Goal: Task Accomplishment & Management: Manage account settings

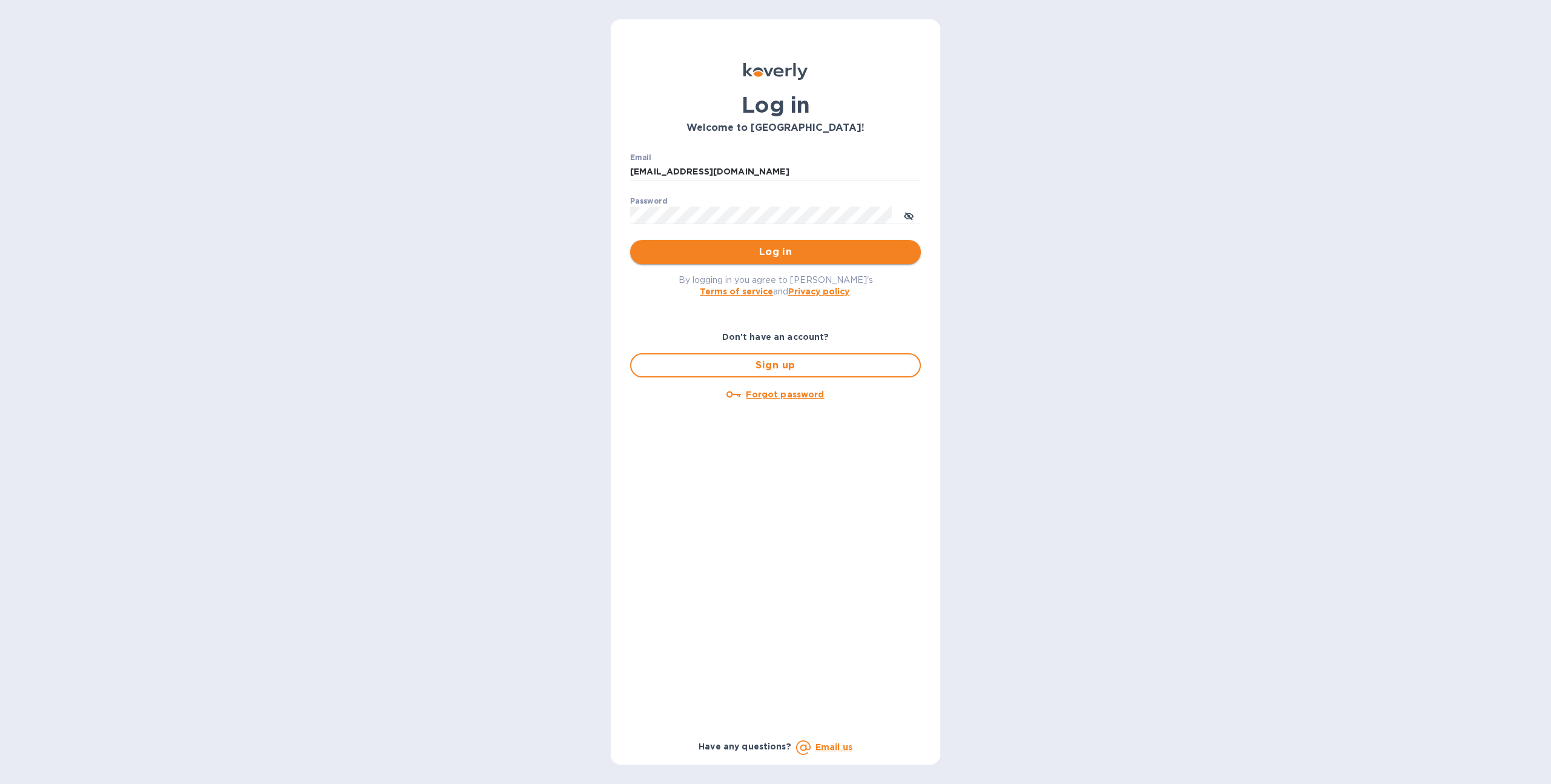
click at [682, 245] on span "Log in" at bounding box center [775, 252] width 271 height 15
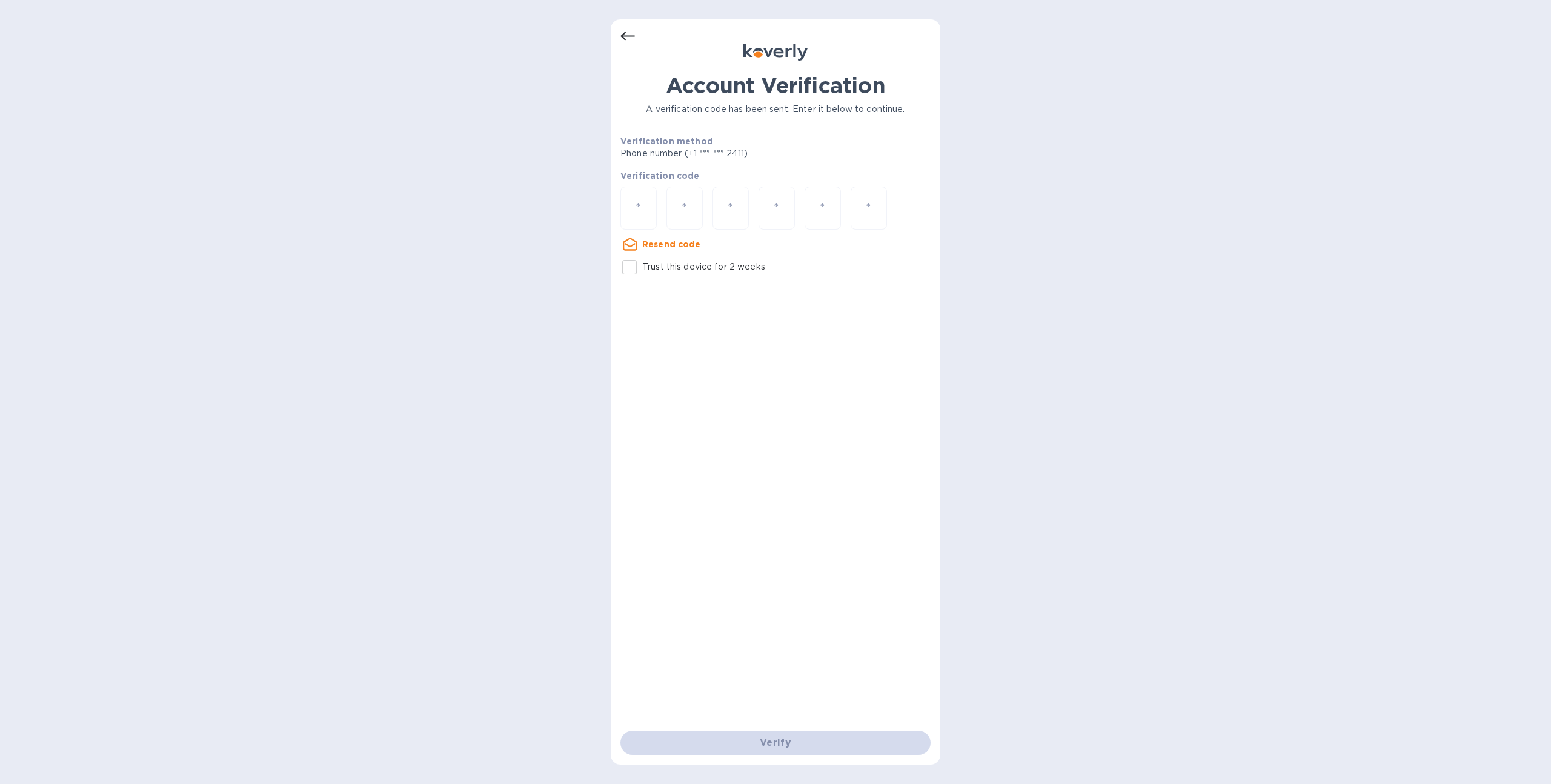
click at [645, 218] on input "number" at bounding box center [638, 208] width 15 height 23
type input "5"
type input "0"
type input "5"
type input "0"
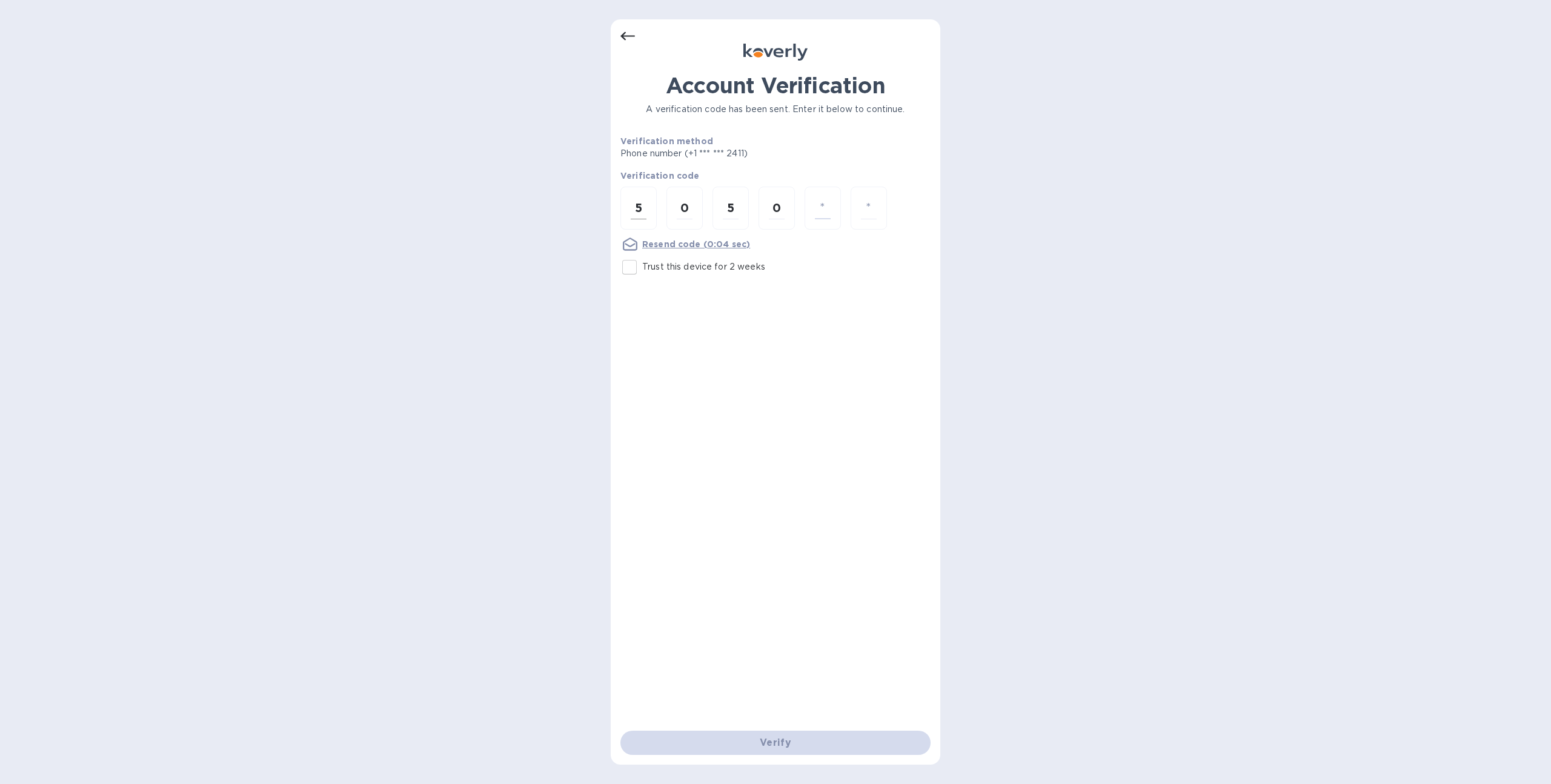
type input "9"
type input "4"
click at [646, 189] on div at bounding box center [638, 208] width 36 height 43
click at [629, 293] on input "Trust this device for 2 weeks" at bounding box center [629, 289] width 25 height 25
checkbox input "true"
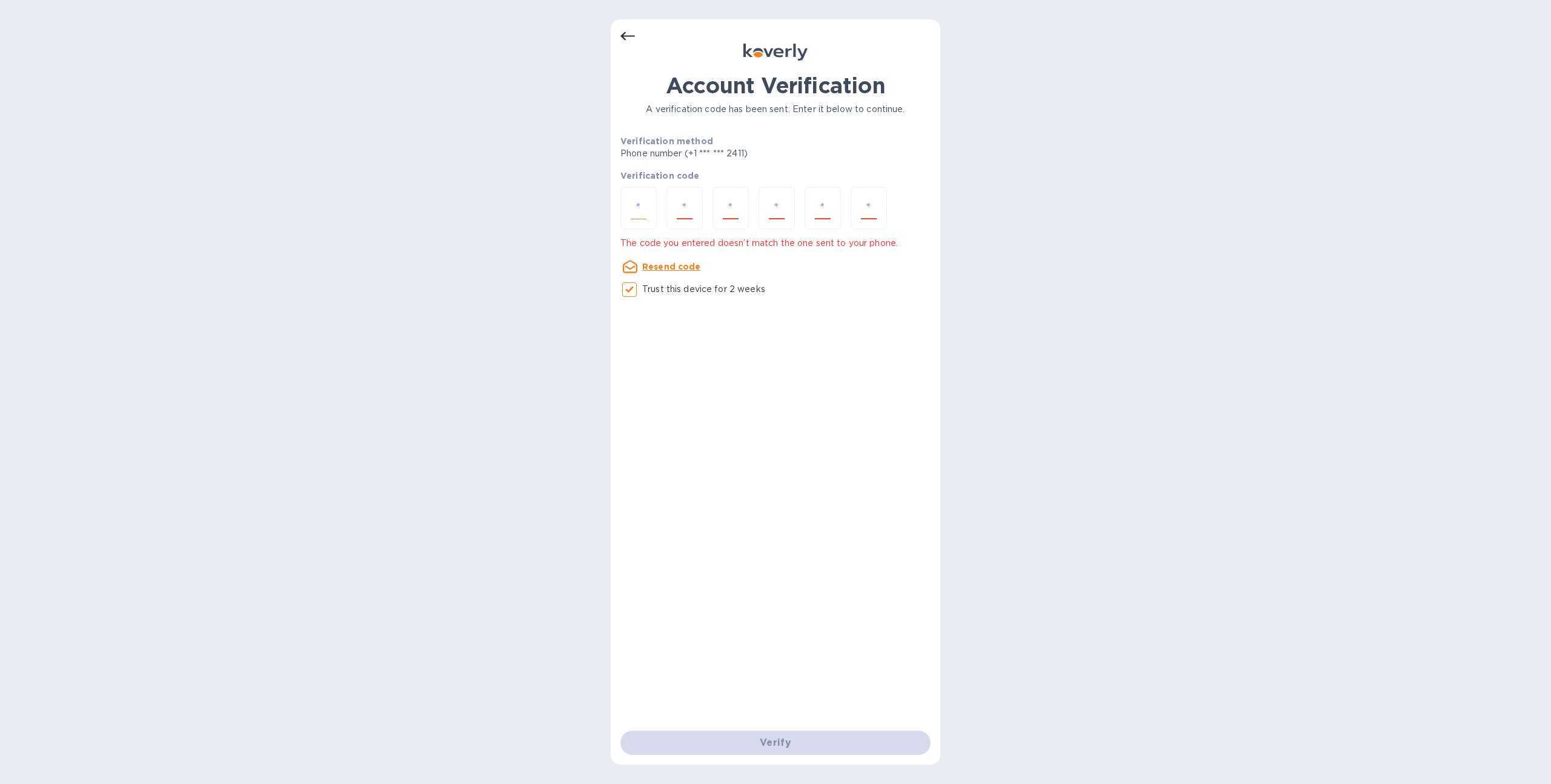
click at [641, 213] on input "number" at bounding box center [638, 208] width 15 height 23
type input "5"
type input "0"
type input "5"
click at [779, 207] on input "9" at bounding box center [776, 208] width 15 height 23
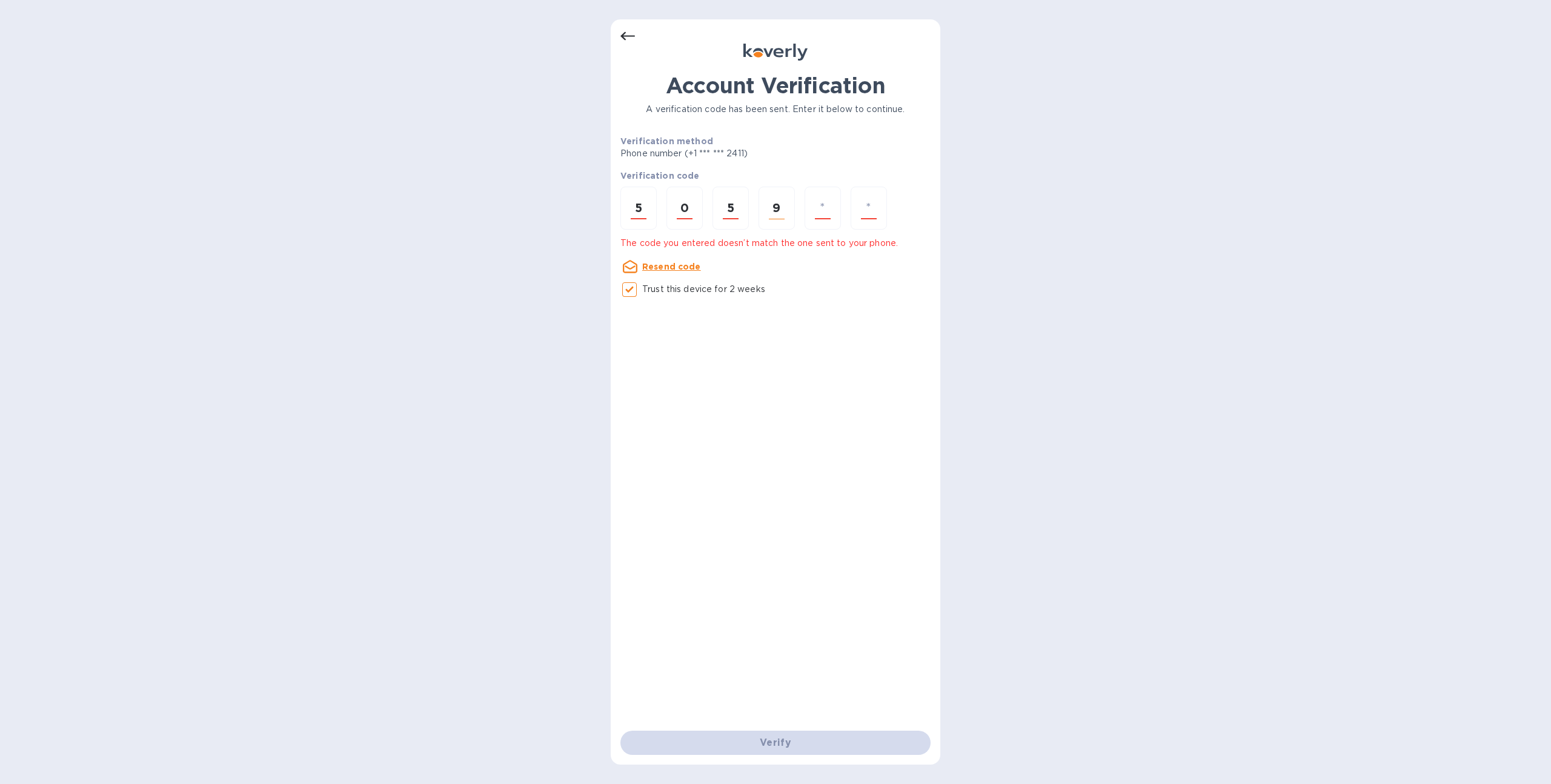
click at [779, 207] on input "9" at bounding box center [776, 208] width 15 height 23
type input "3"
type input "1"
type input "4"
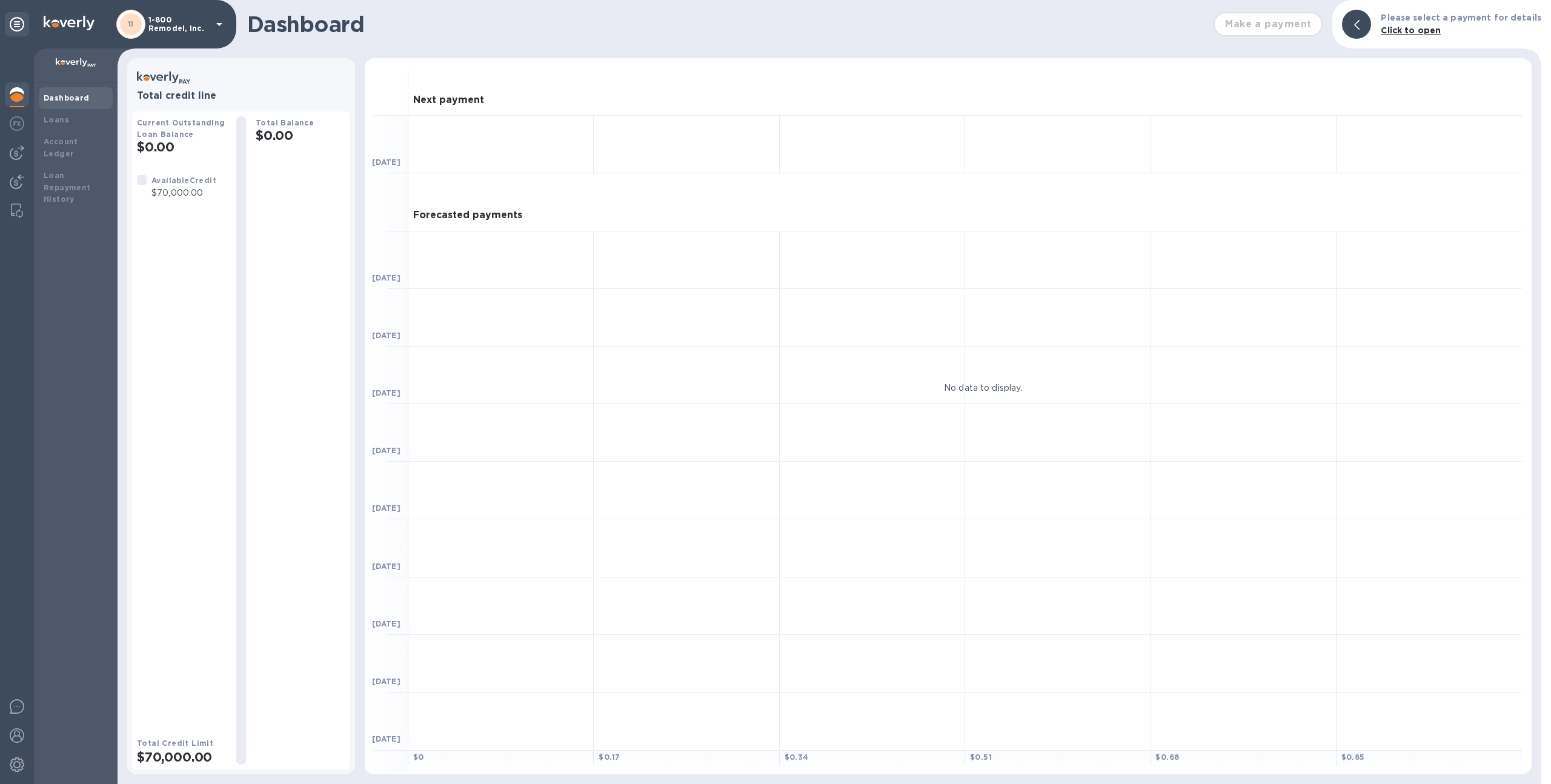
click at [166, 30] on p "1-800 Remodel, Inc." at bounding box center [178, 23] width 61 height 17
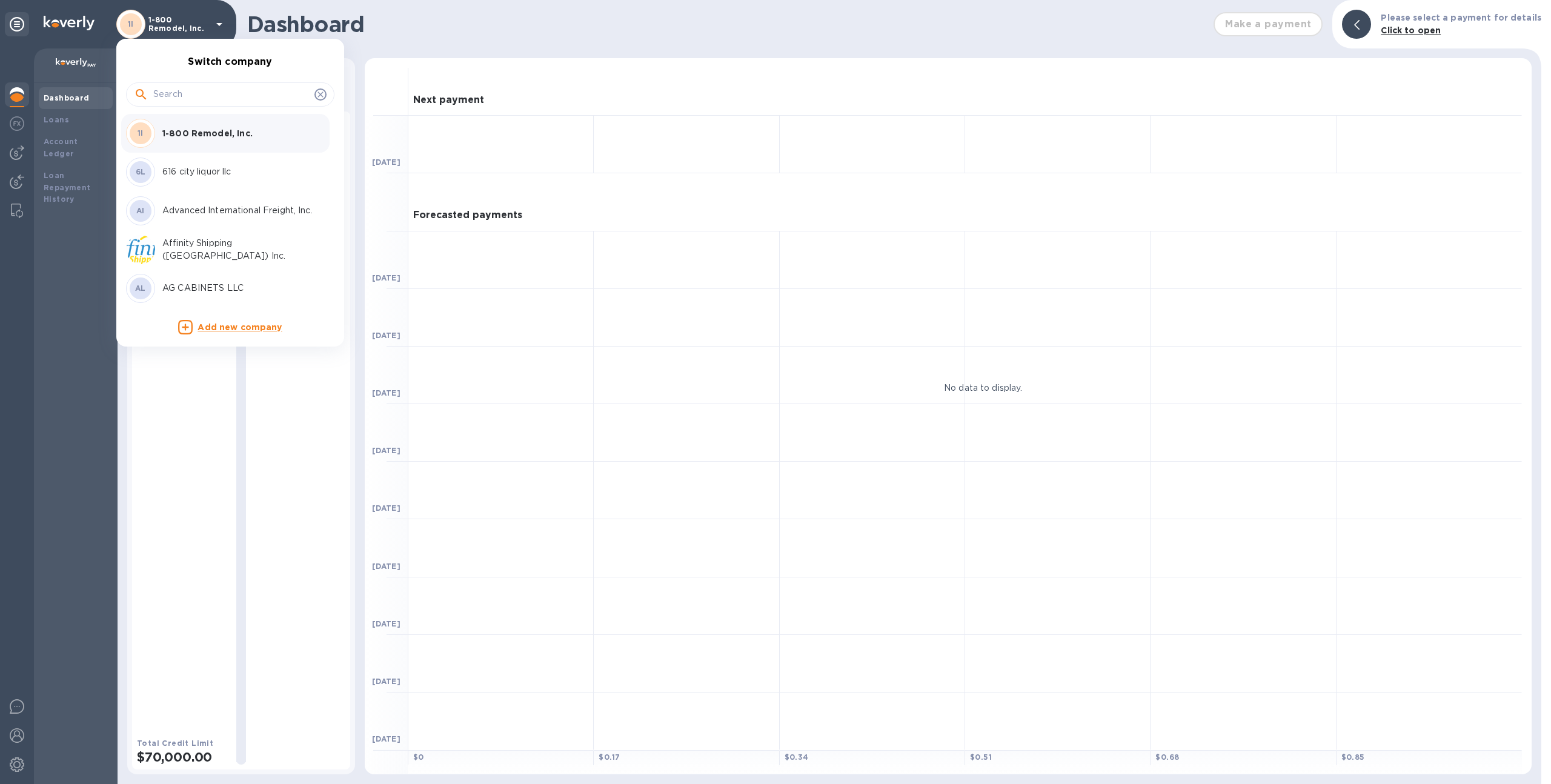
click at [176, 93] on input "text" at bounding box center [231, 95] width 156 height 18
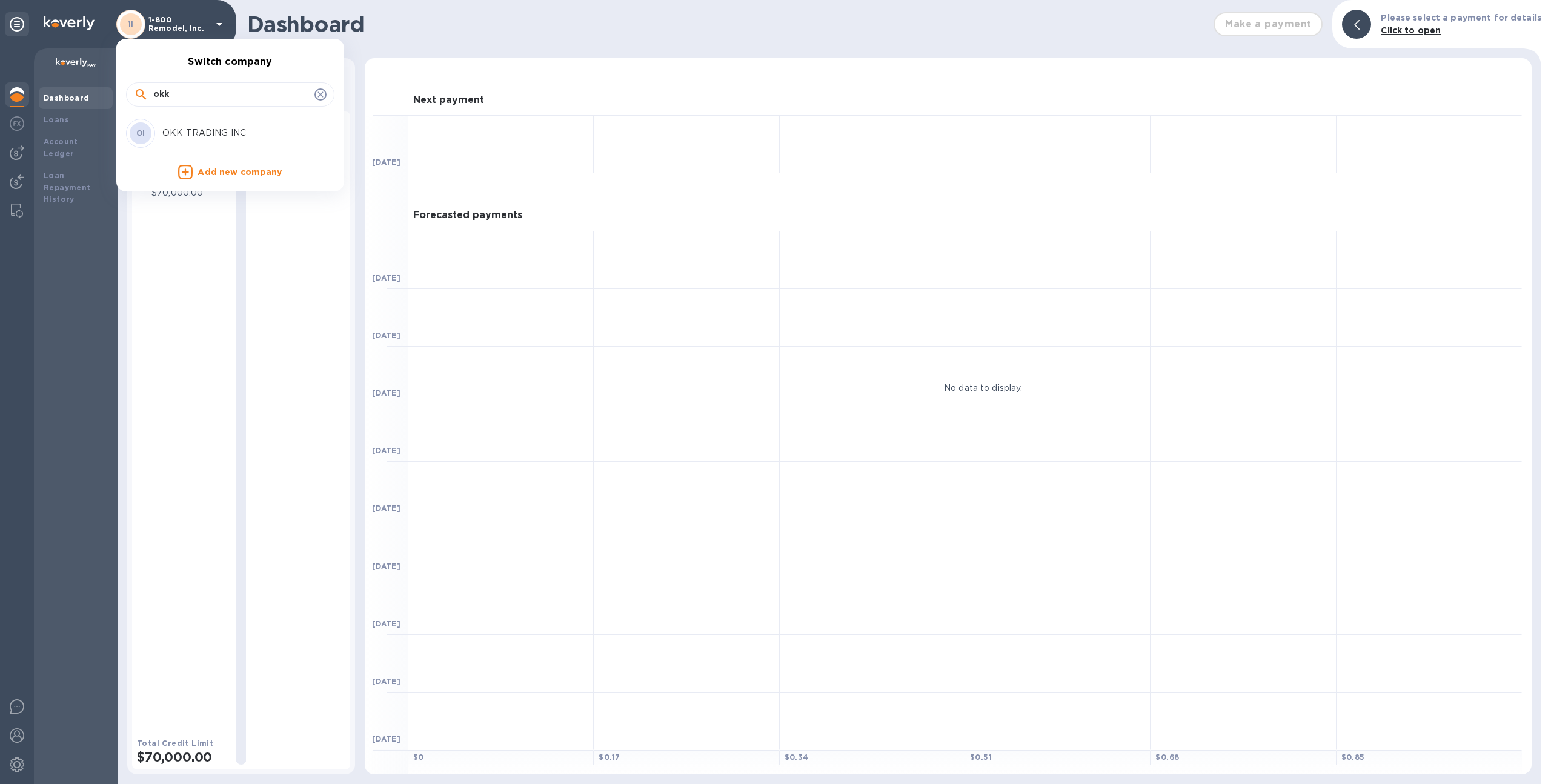
type input "okk"
click at [189, 136] on p "OKK TRADING INC" at bounding box center [239, 133] width 153 height 13
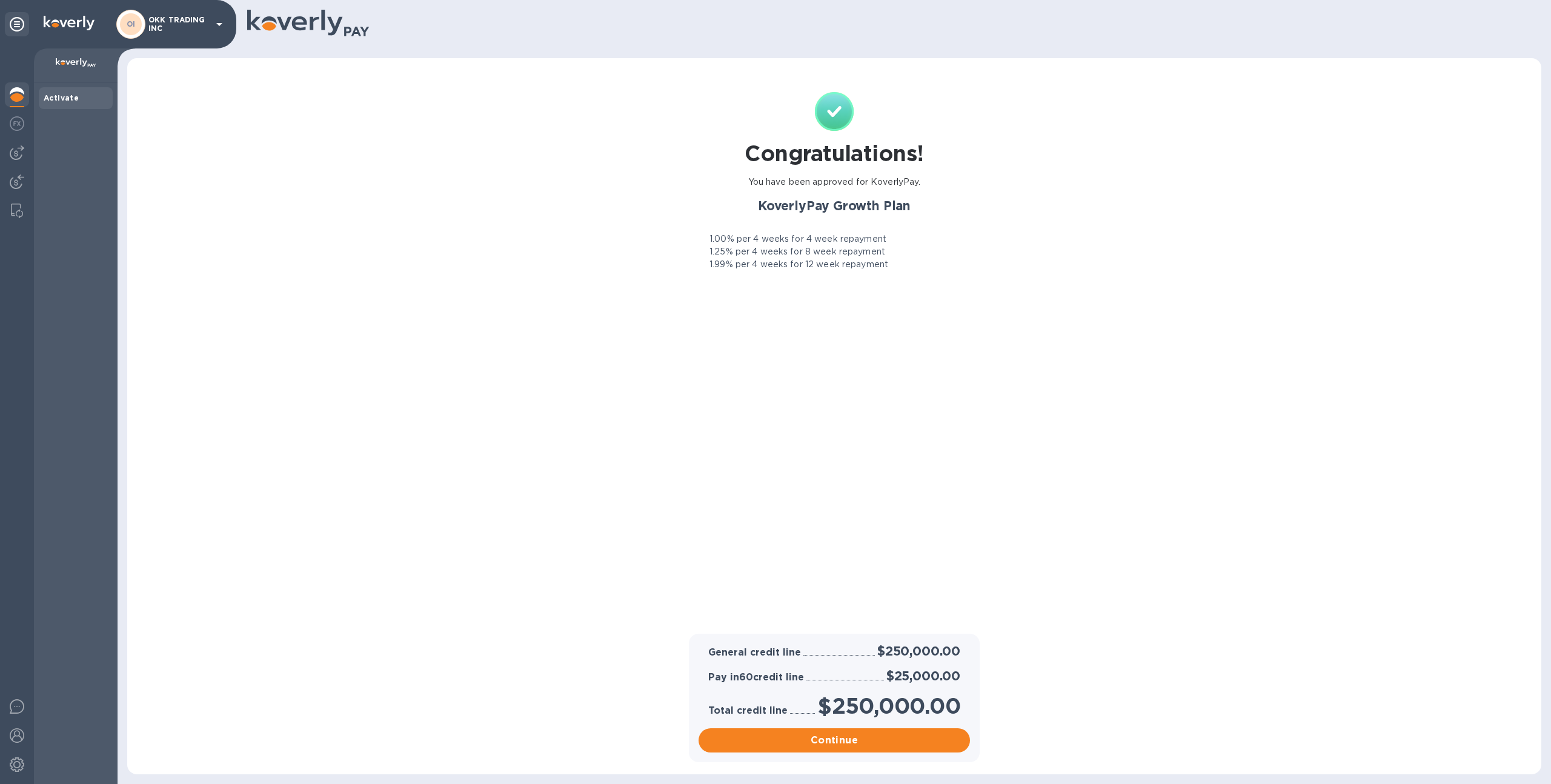
click at [848, 361] on div "Congratulations! You have been approved for KoverlyPay. KoverlyPay Growth Plan …" at bounding box center [833, 362] width 286 height 539
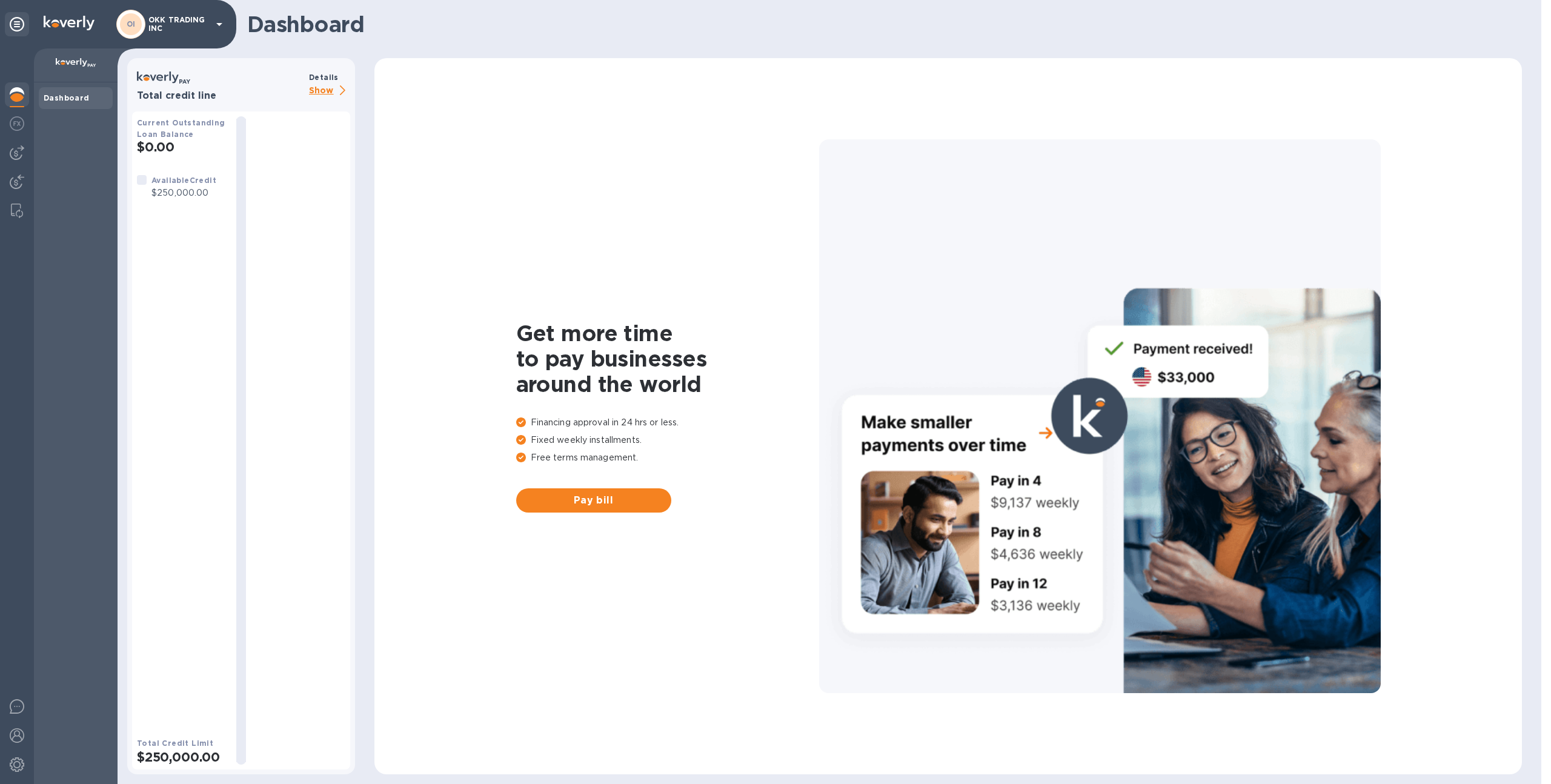
click at [163, 40] on div "OI OKK TRADING INC" at bounding box center [118, 24] width 236 height 49
click at [172, 28] on p "OKK TRADING INC" at bounding box center [178, 23] width 61 height 17
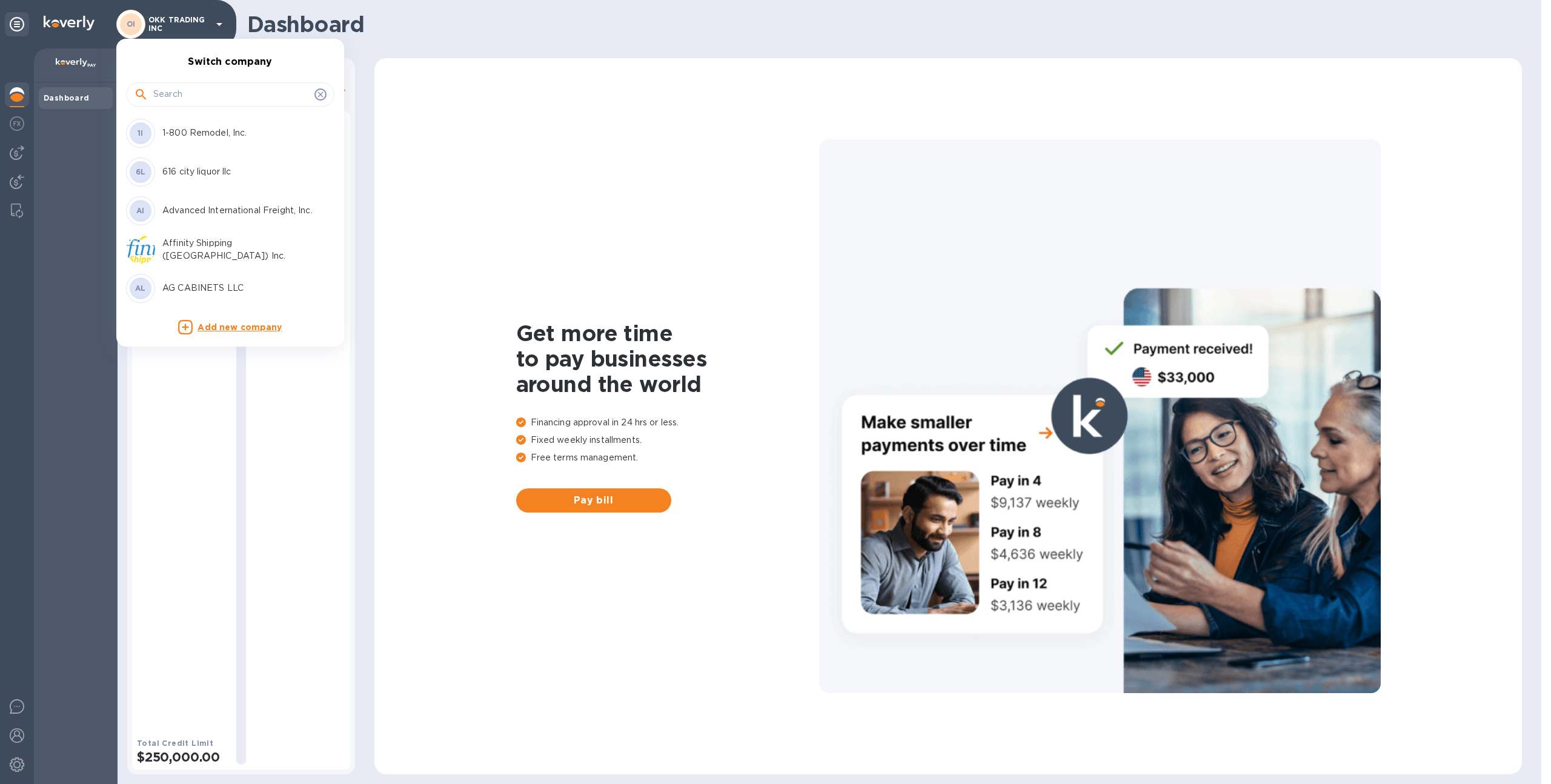
click at [204, 100] on input "text" at bounding box center [231, 95] width 156 height 18
type input "union"
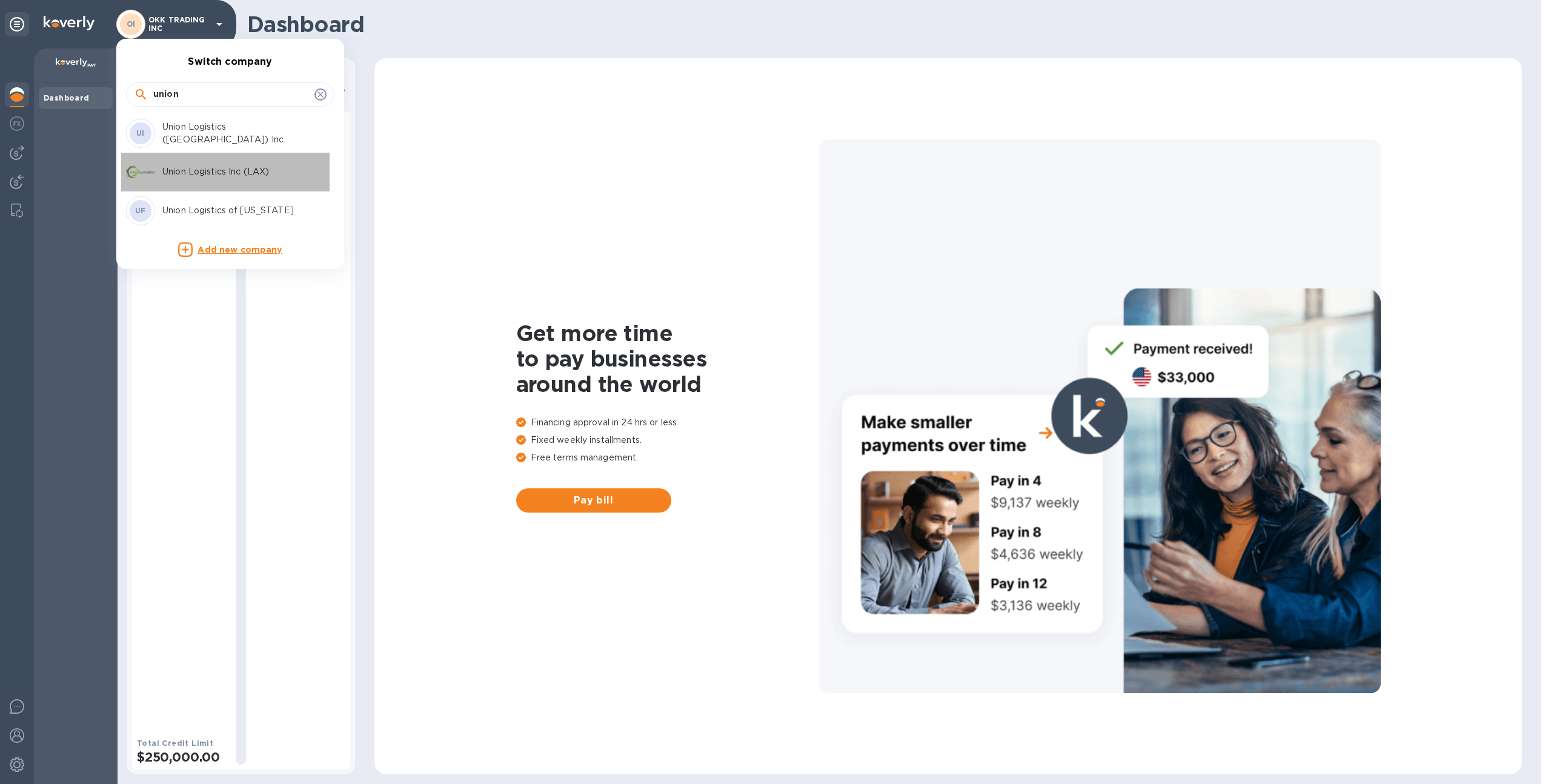
click at [229, 162] on div "Union Logistics Inc (LAX)" at bounding box center [221, 172] width 189 height 29
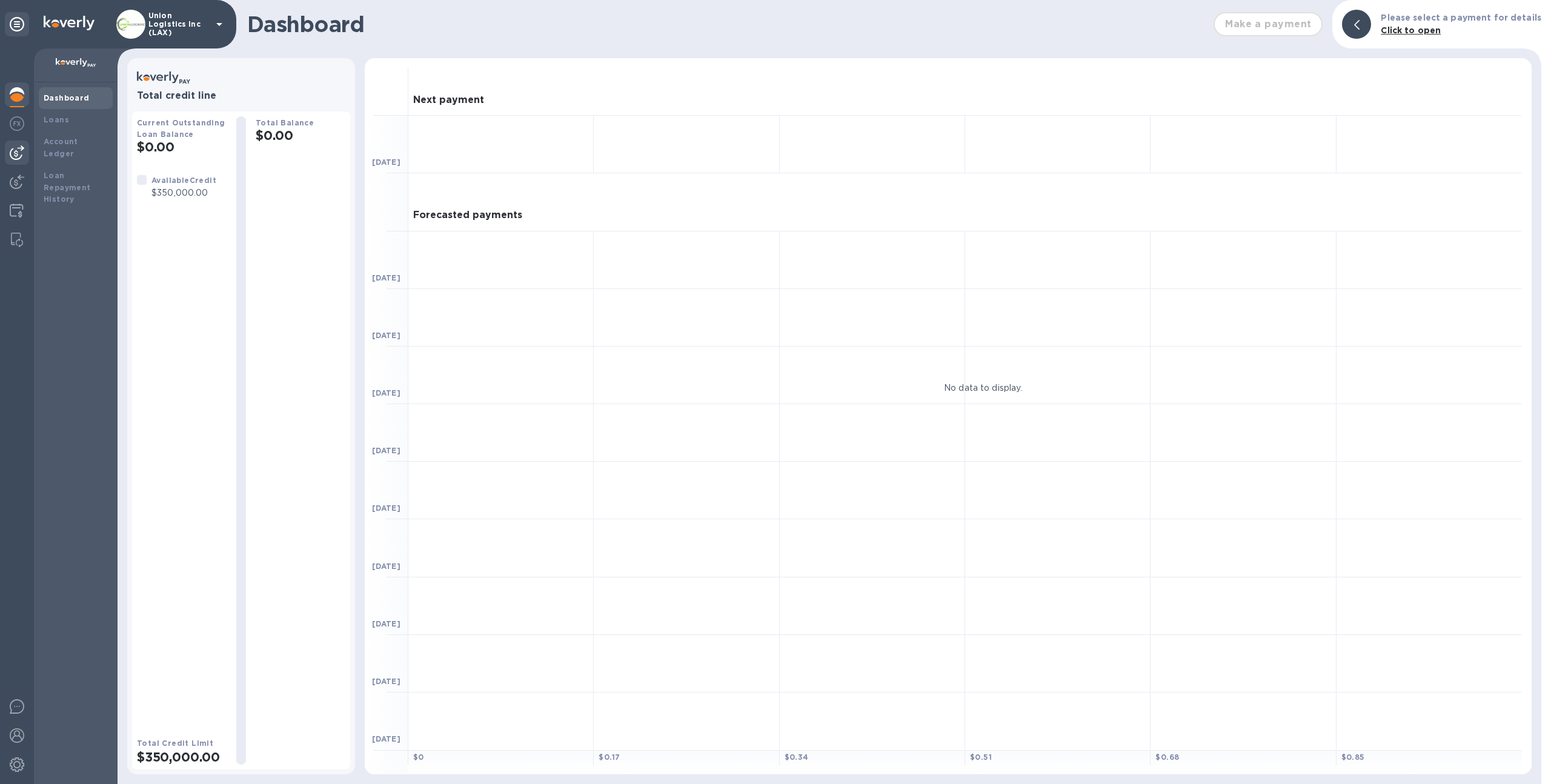
click at [15, 155] on img at bounding box center [17, 153] width 15 height 15
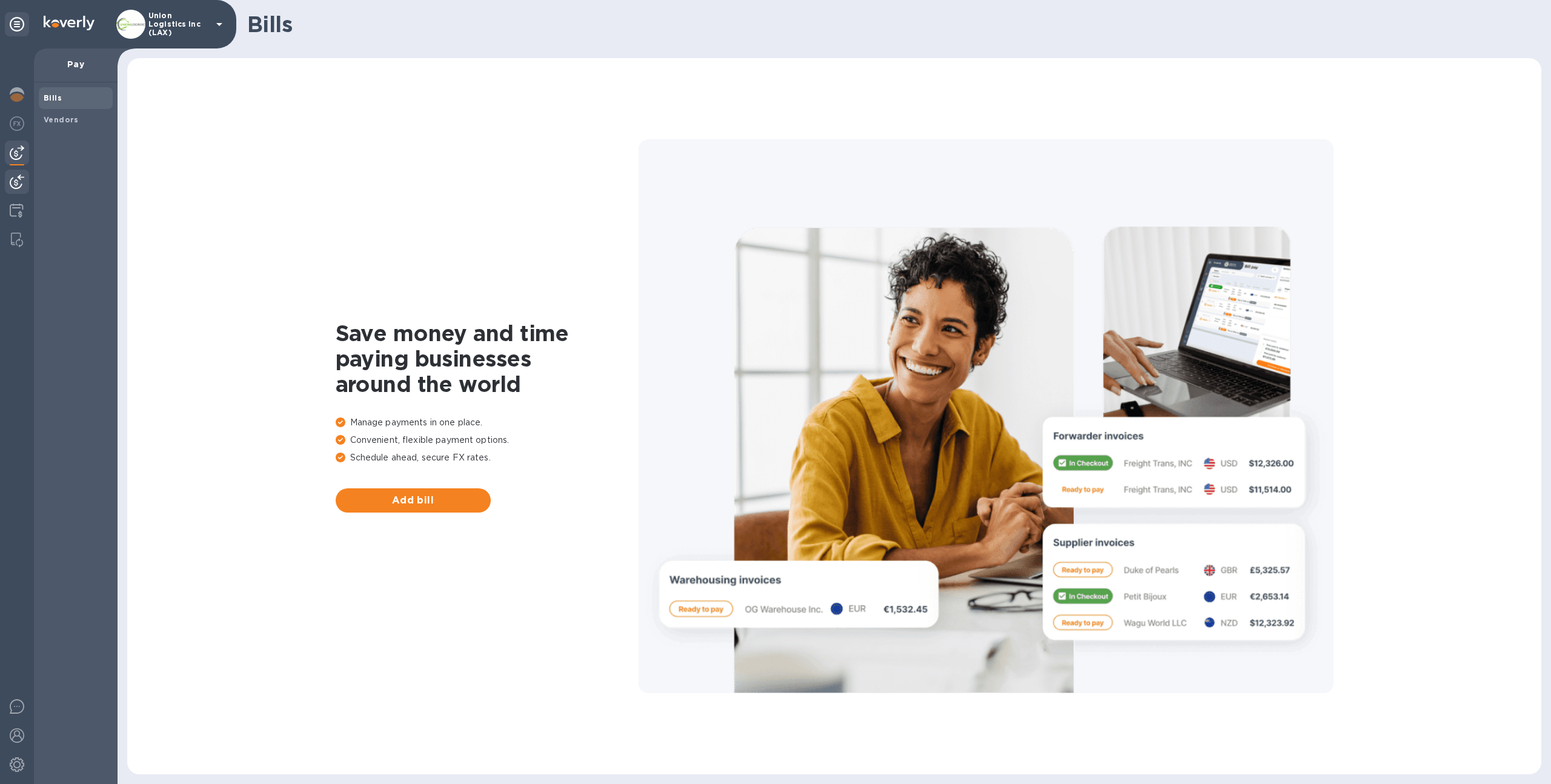
click at [20, 182] on img at bounding box center [17, 182] width 15 height 15
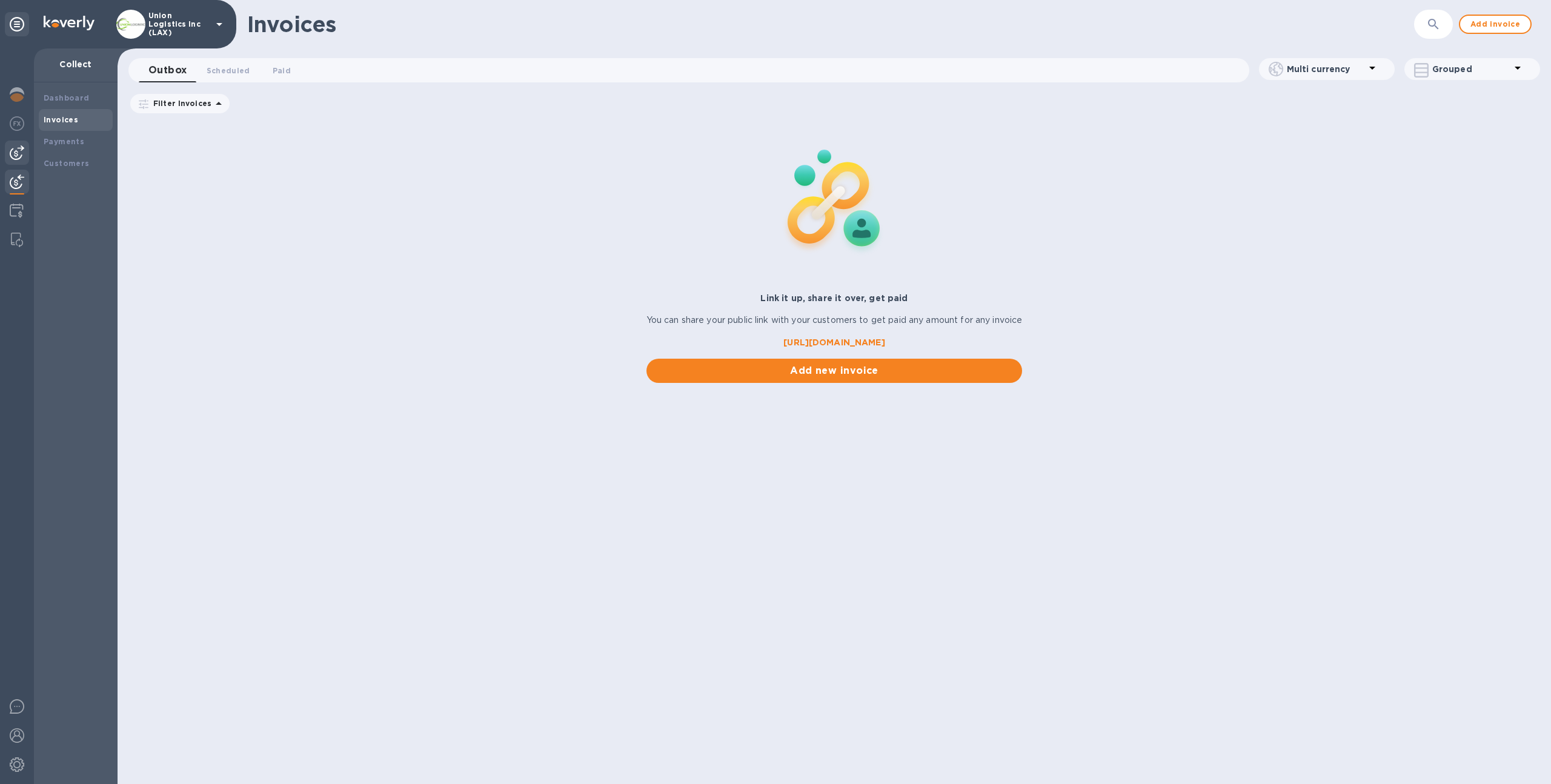
click at [16, 155] on img at bounding box center [17, 153] width 15 height 15
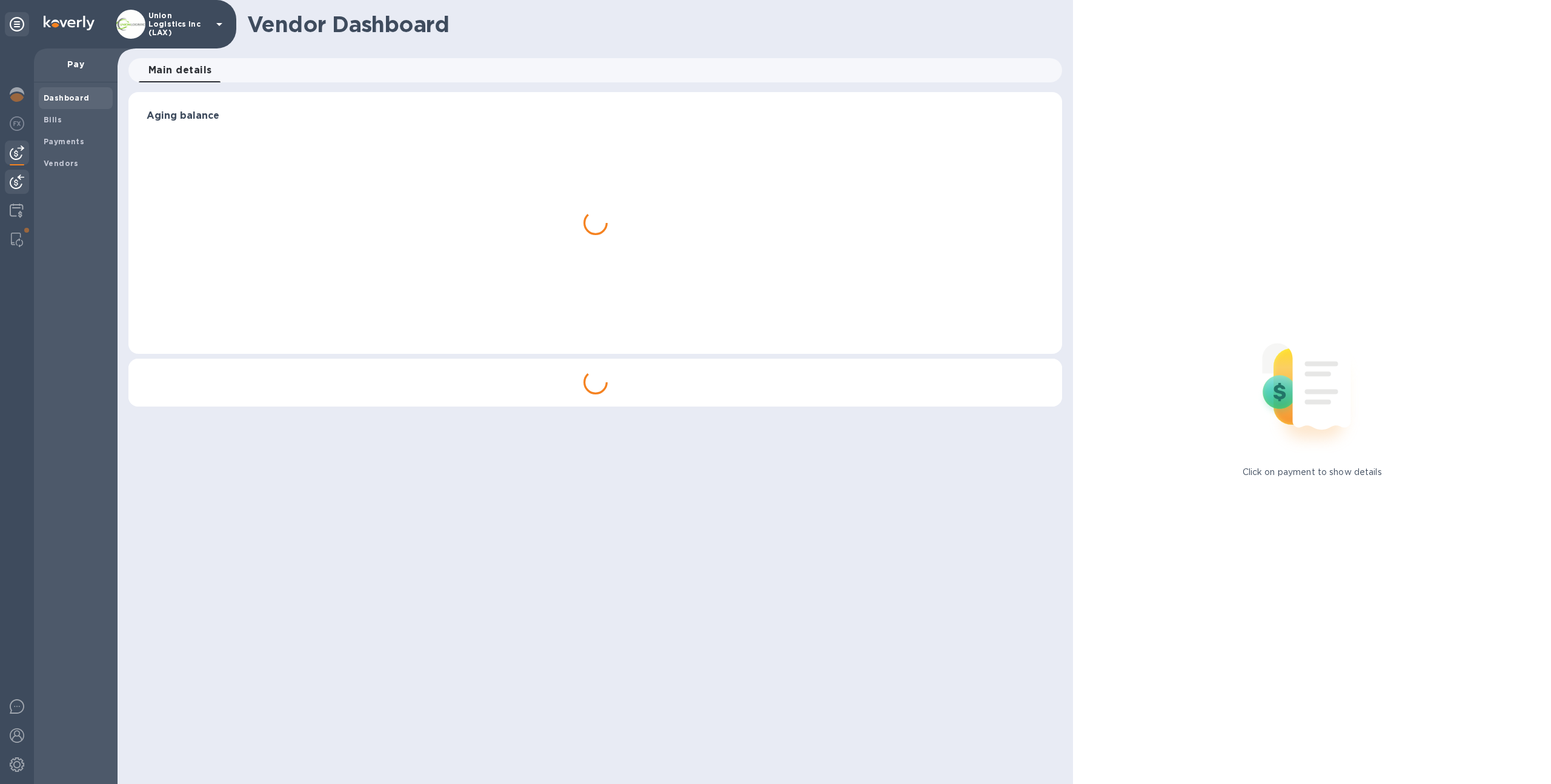
click at [15, 189] on img at bounding box center [17, 182] width 15 height 15
click at [81, 121] on div "Invoices" at bounding box center [75, 120] width 64 height 12
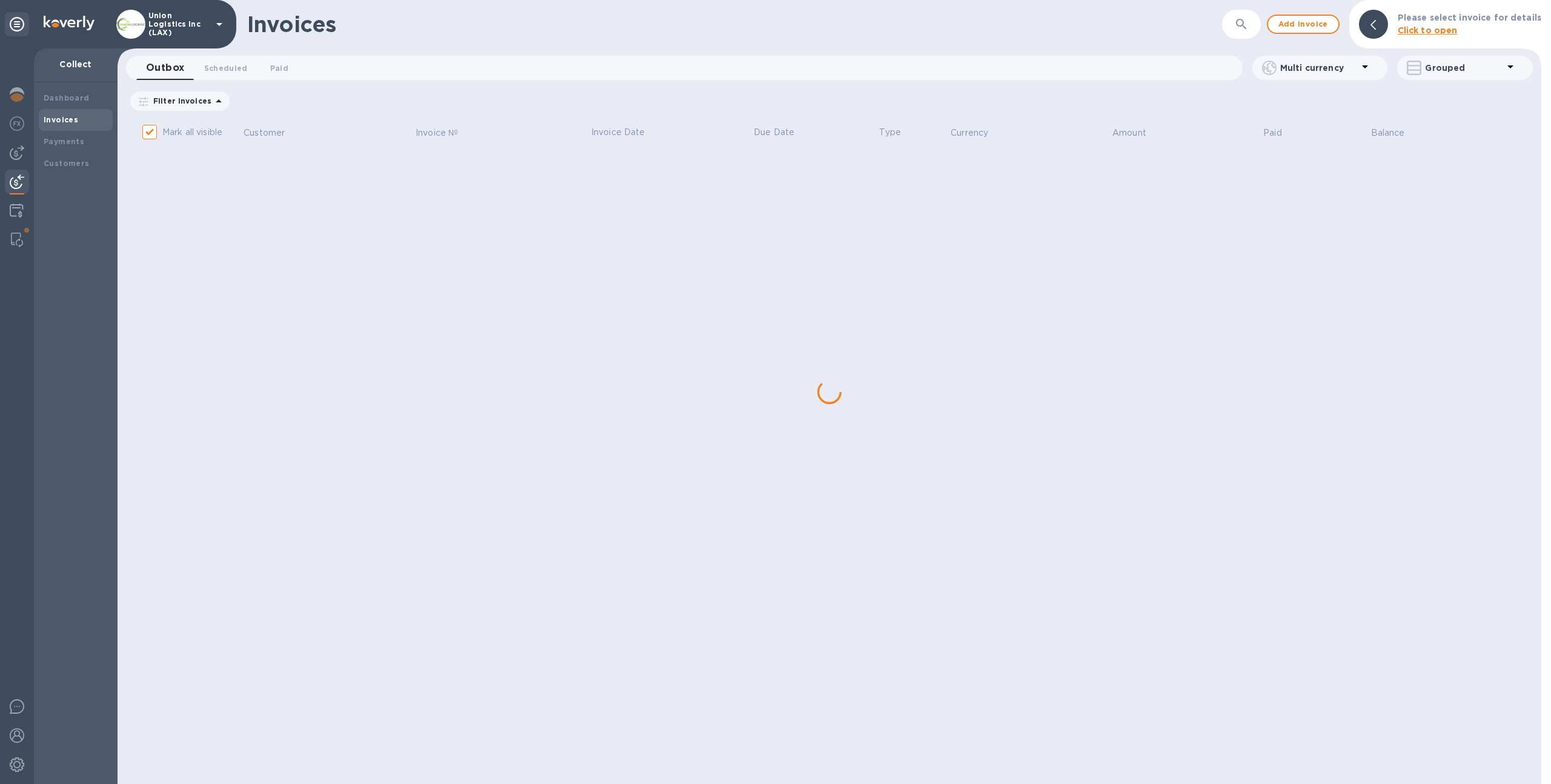
click at [1237, 28] on button "button" at bounding box center [1241, 24] width 29 height 29
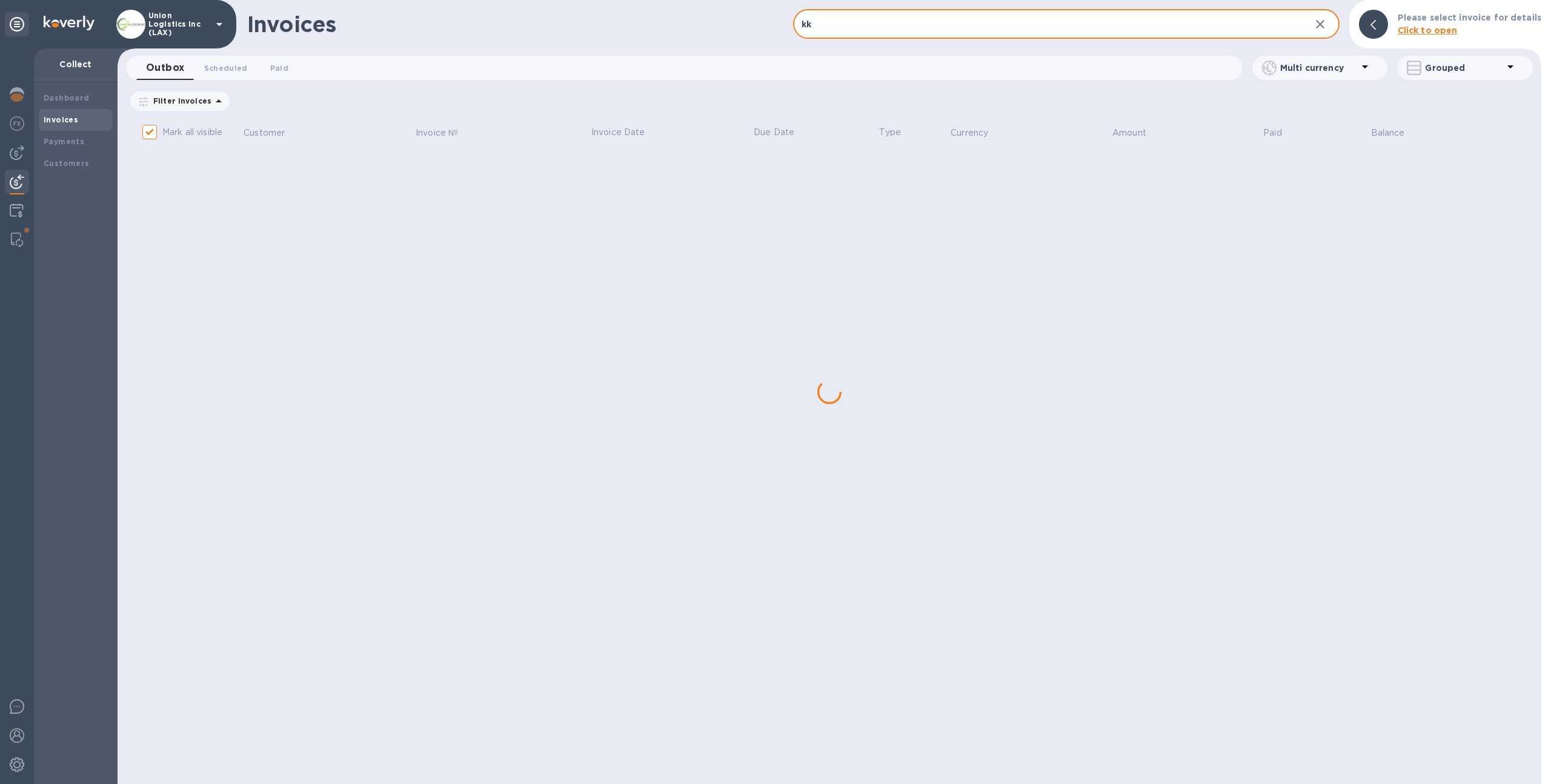
type input "k"
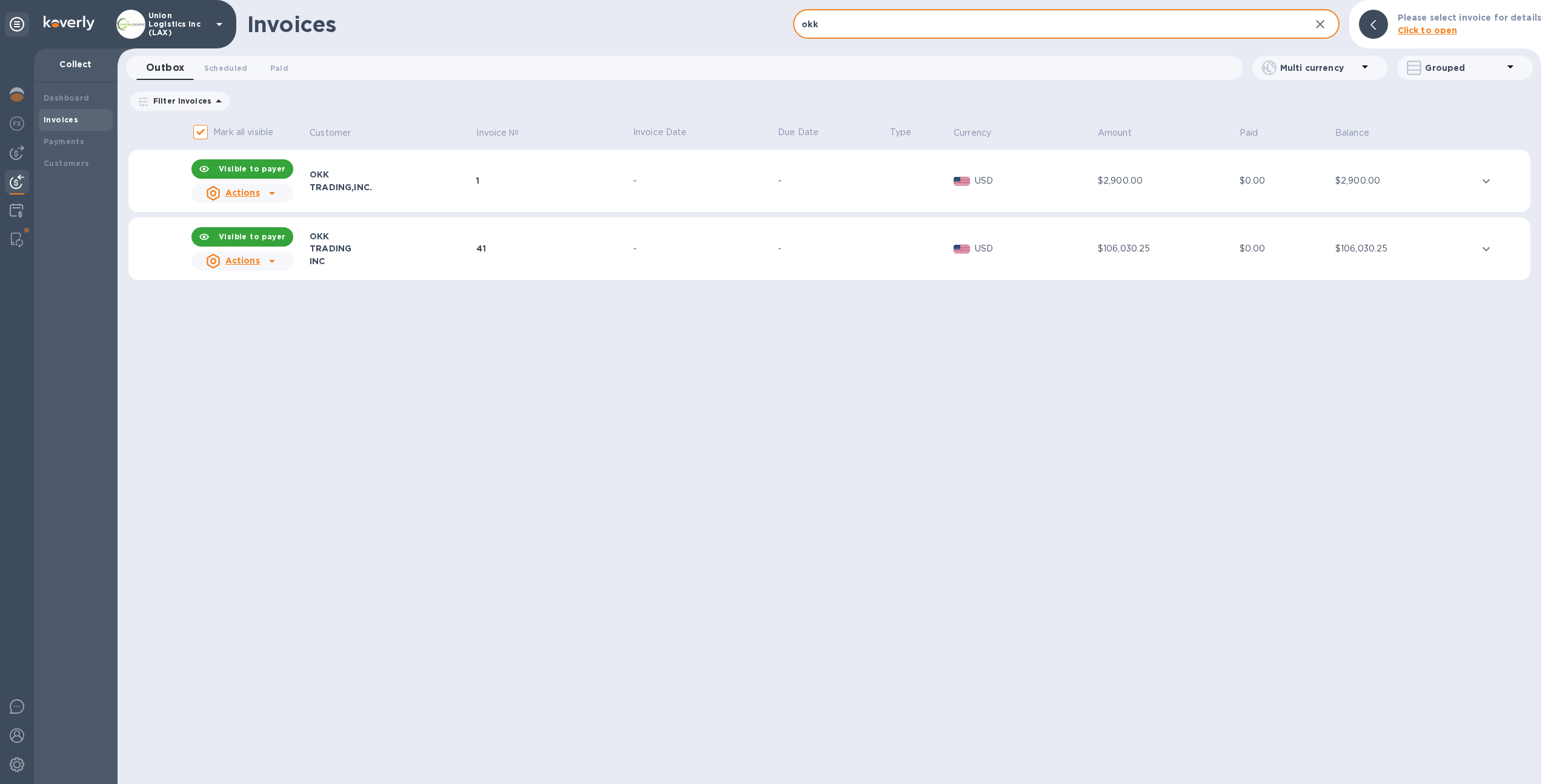
type input "okk"
click at [824, 243] on div "-" at bounding box center [832, 249] width 108 height 13
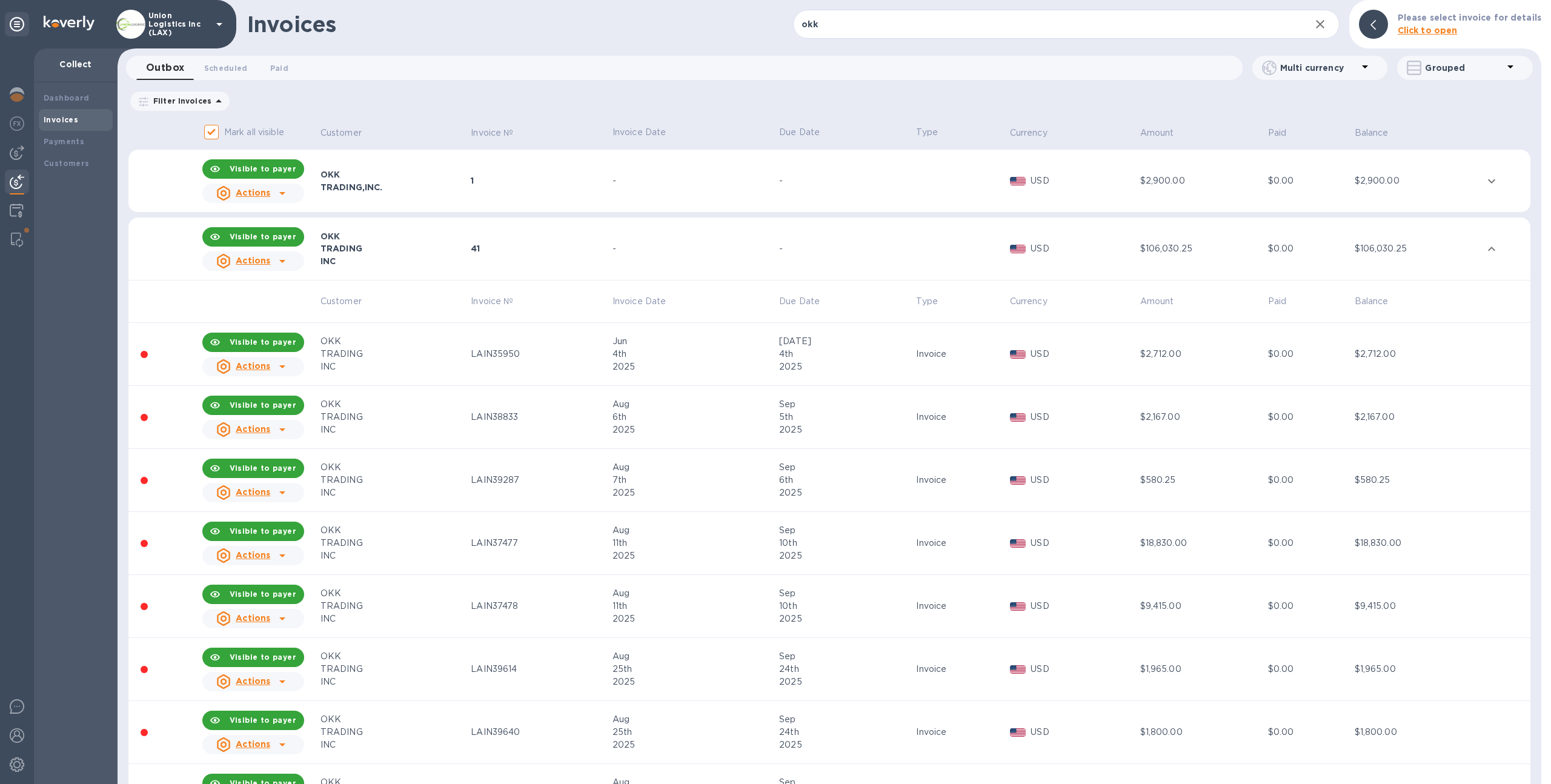
click at [820, 239] on td "-" at bounding box center [845, 249] width 137 height 63
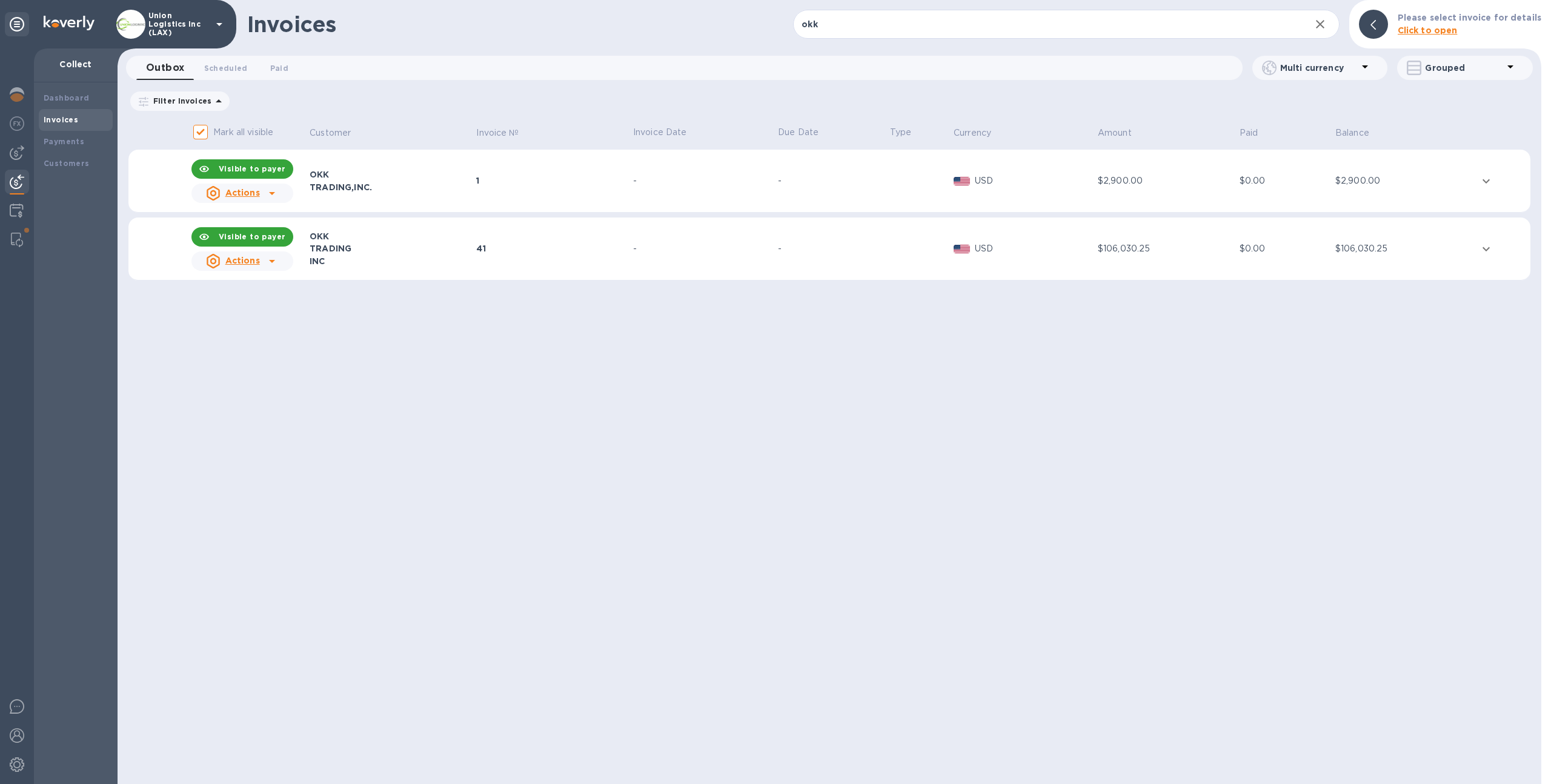
click at [791, 179] on div "-" at bounding box center [832, 181] width 108 height 13
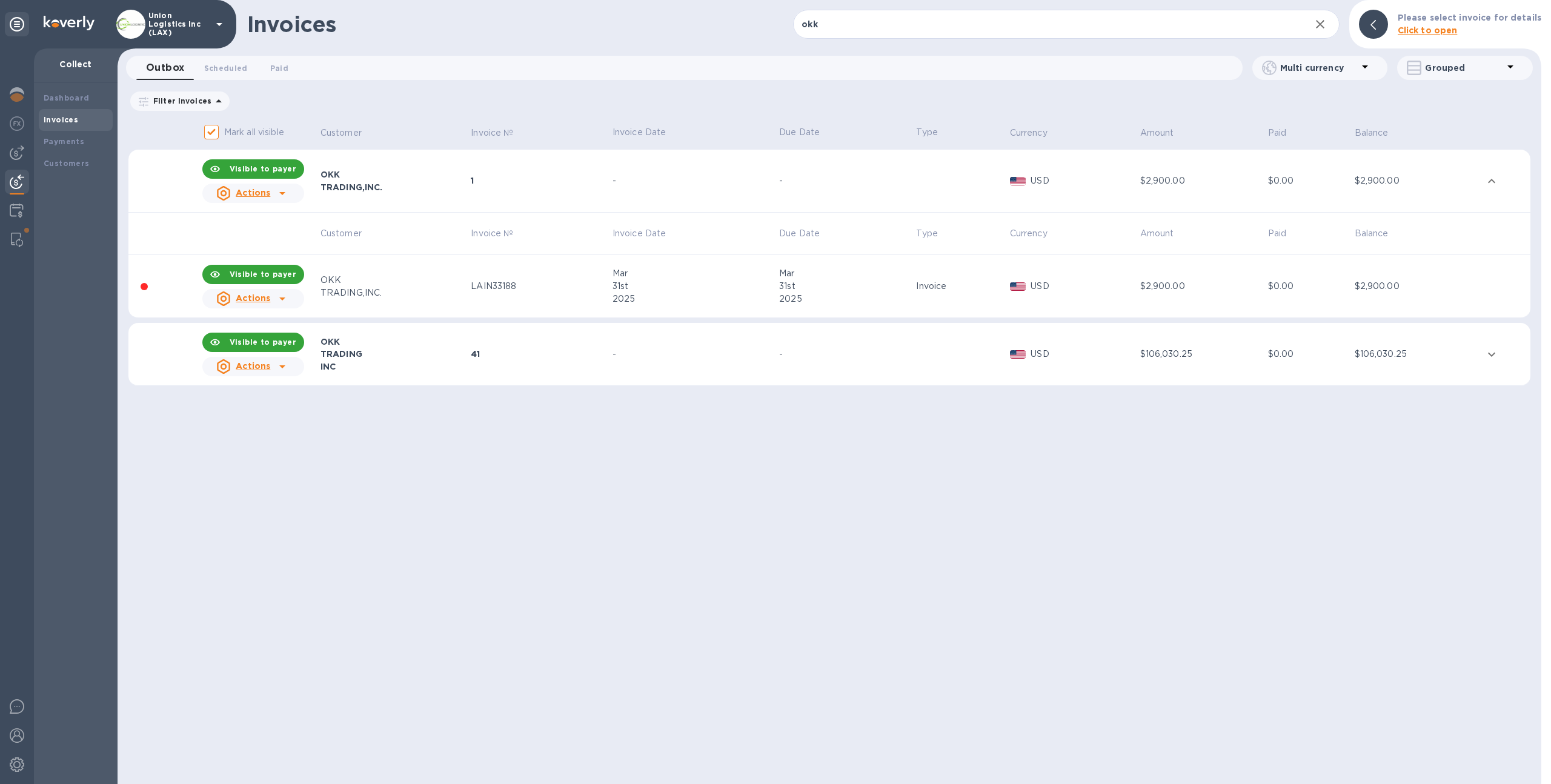
click at [845, 173] on td "-" at bounding box center [845, 181] width 137 height 63
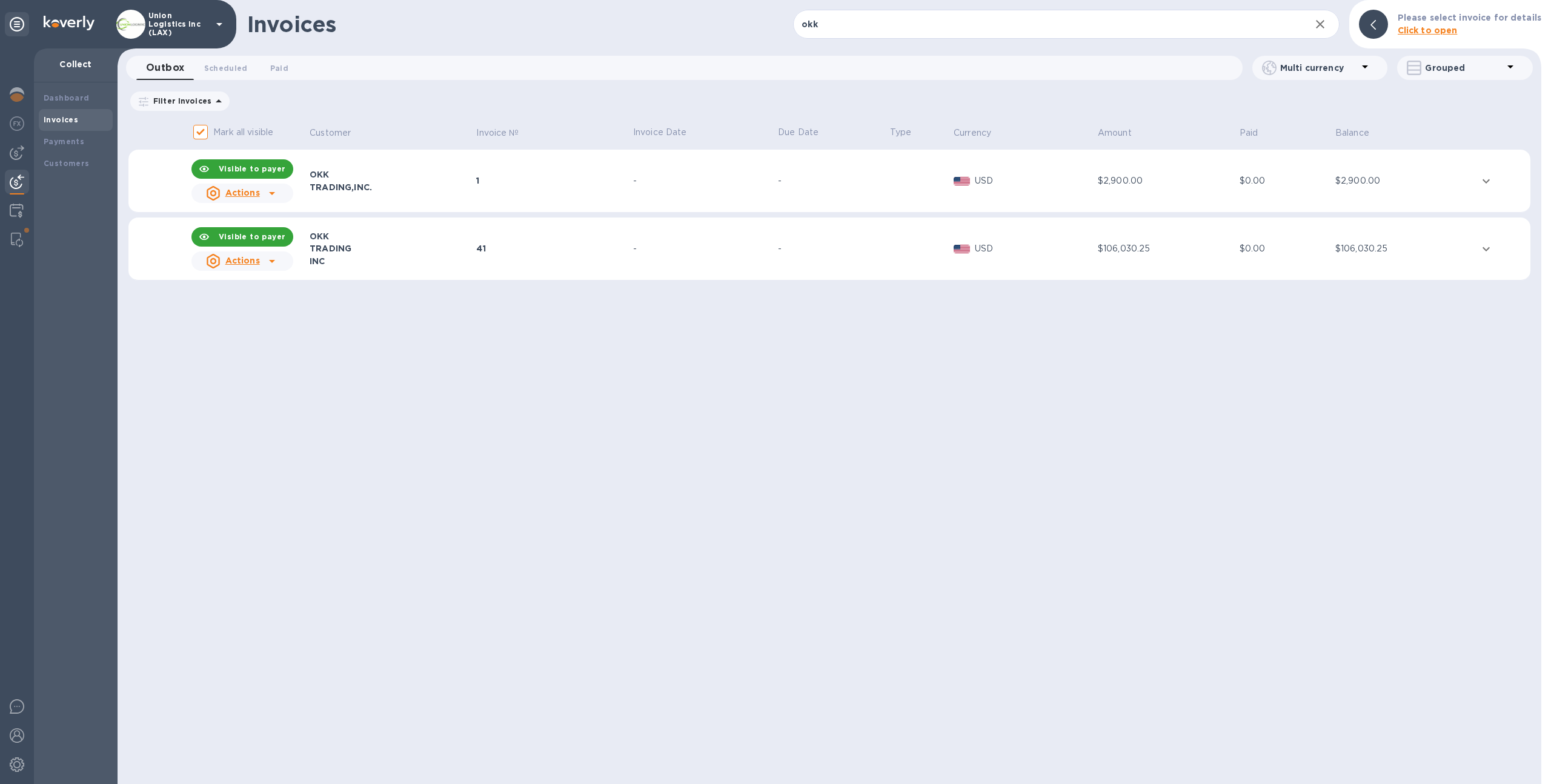
click at [809, 235] on td "-" at bounding box center [832, 249] width 112 height 63
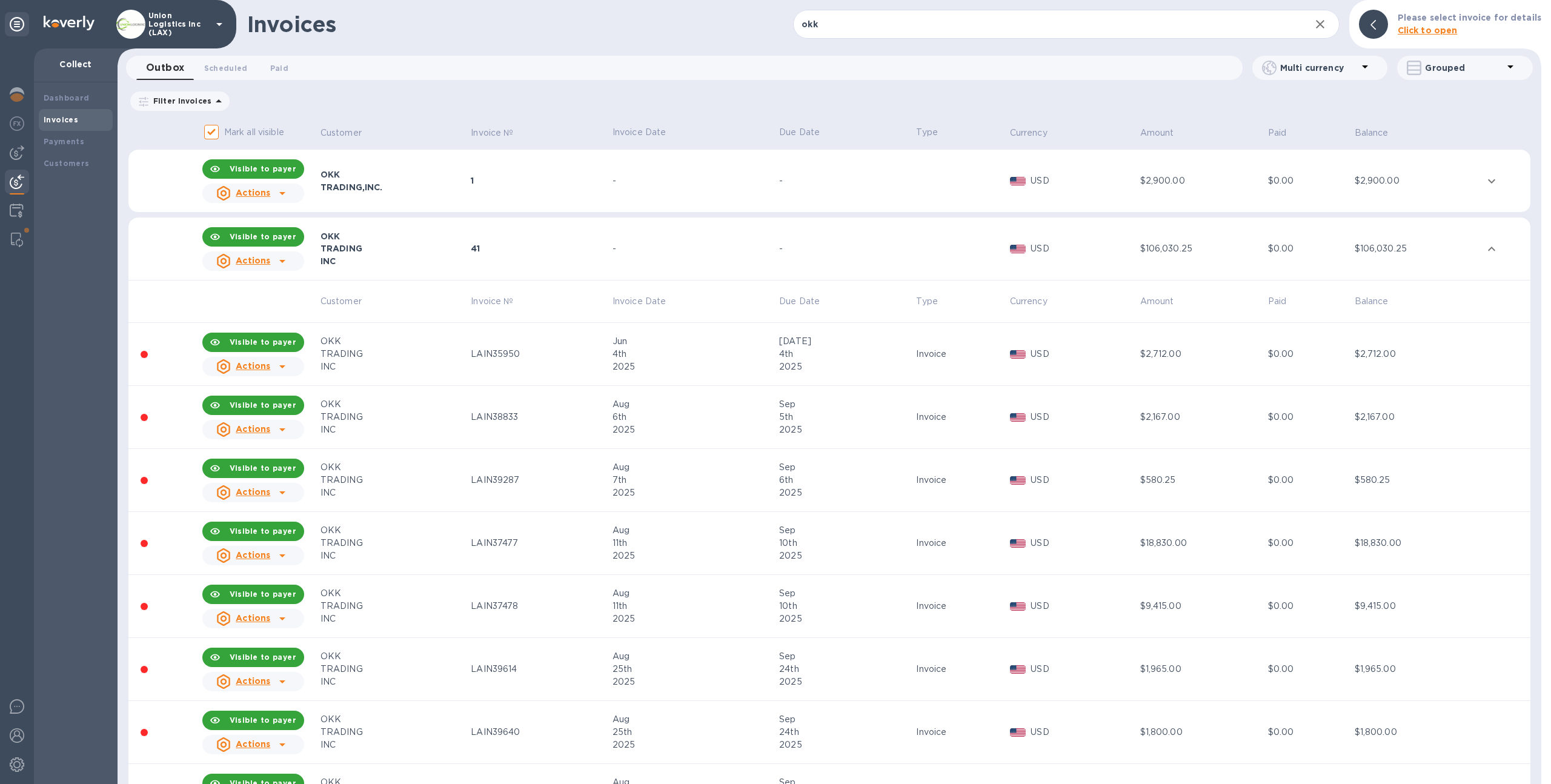
click at [842, 245] on div "-" at bounding box center [845, 249] width 133 height 13
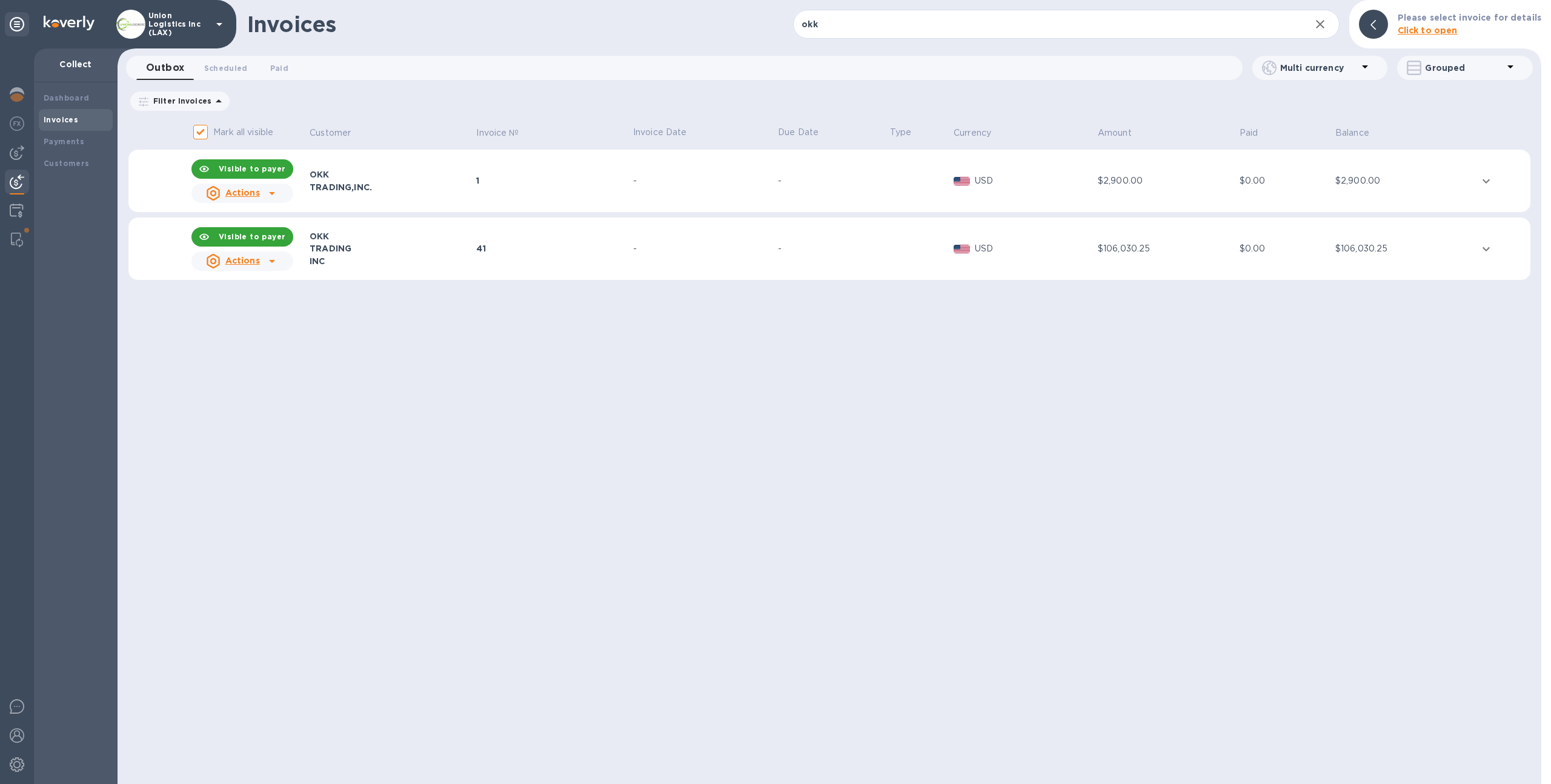
click at [166, 29] on p "Union Logistics Inc (LAX)" at bounding box center [178, 23] width 61 height 25
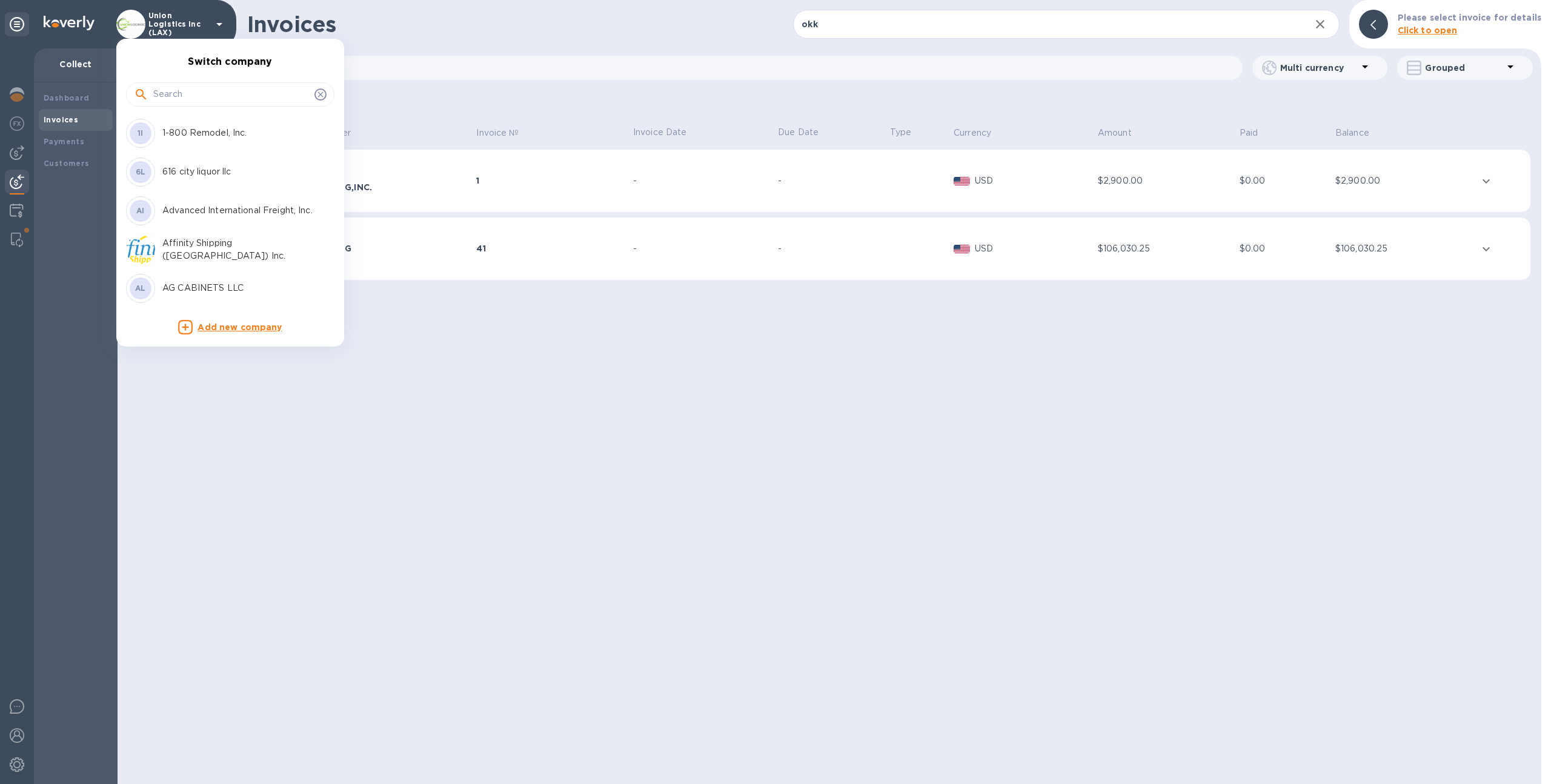
click at [219, 89] on input "text" at bounding box center [231, 95] width 156 height 18
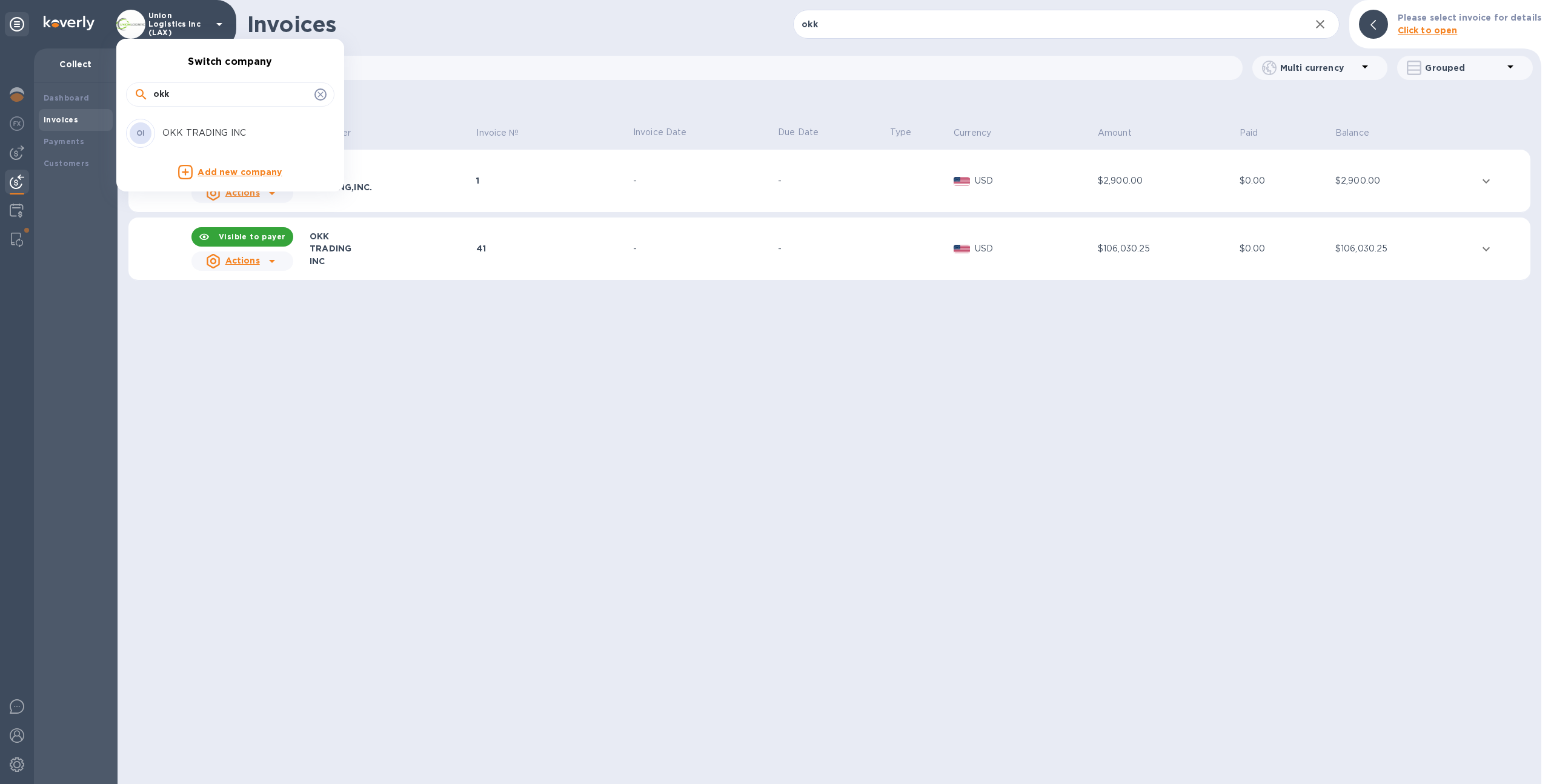
type input "okk"
click at [225, 141] on div "OI OKK TRADING INC" at bounding box center [221, 133] width 189 height 29
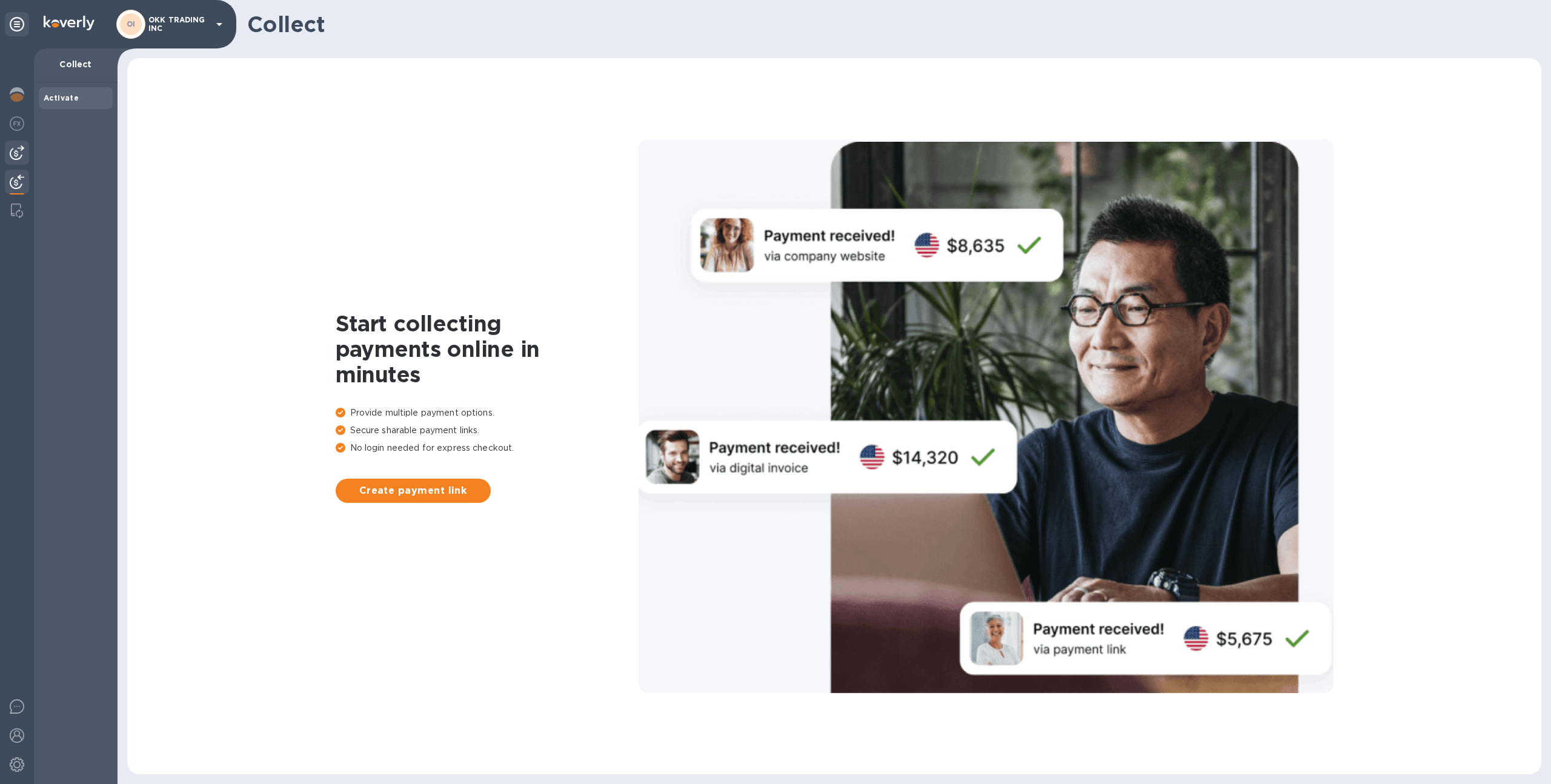
click at [20, 143] on div at bounding box center [17, 153] width 24 height 24
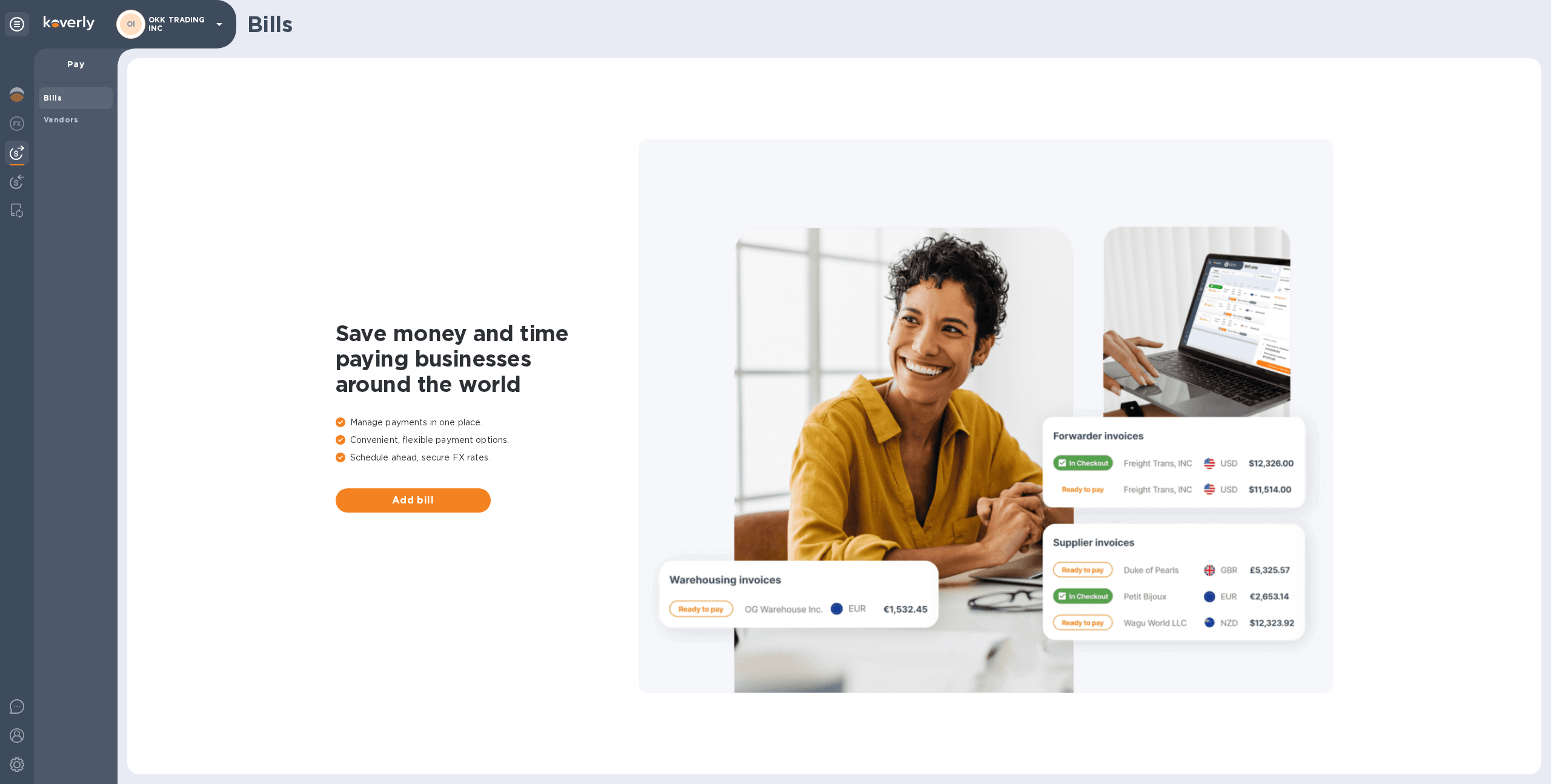
click at [74, 103] on span "Bills" at bounding box center [75, 98] width 64 height 12
click at [74, 115] on b "Vendors" at bounding box center [61, 119] width 35 height 9
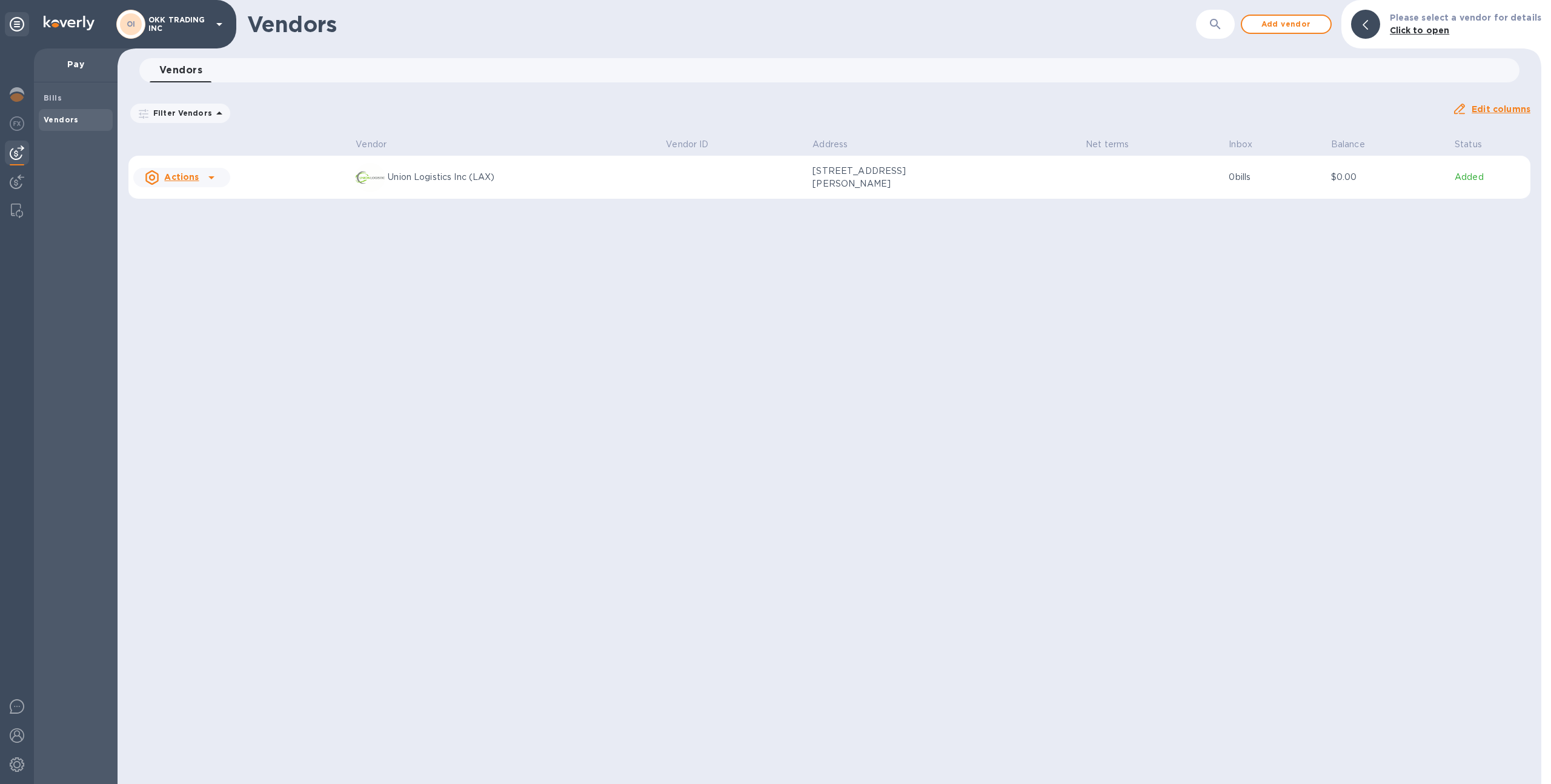
click at [626, 177] on p "Union Logistics Inc (LAX)" at bounding box center [522, 177] width 269 height 13
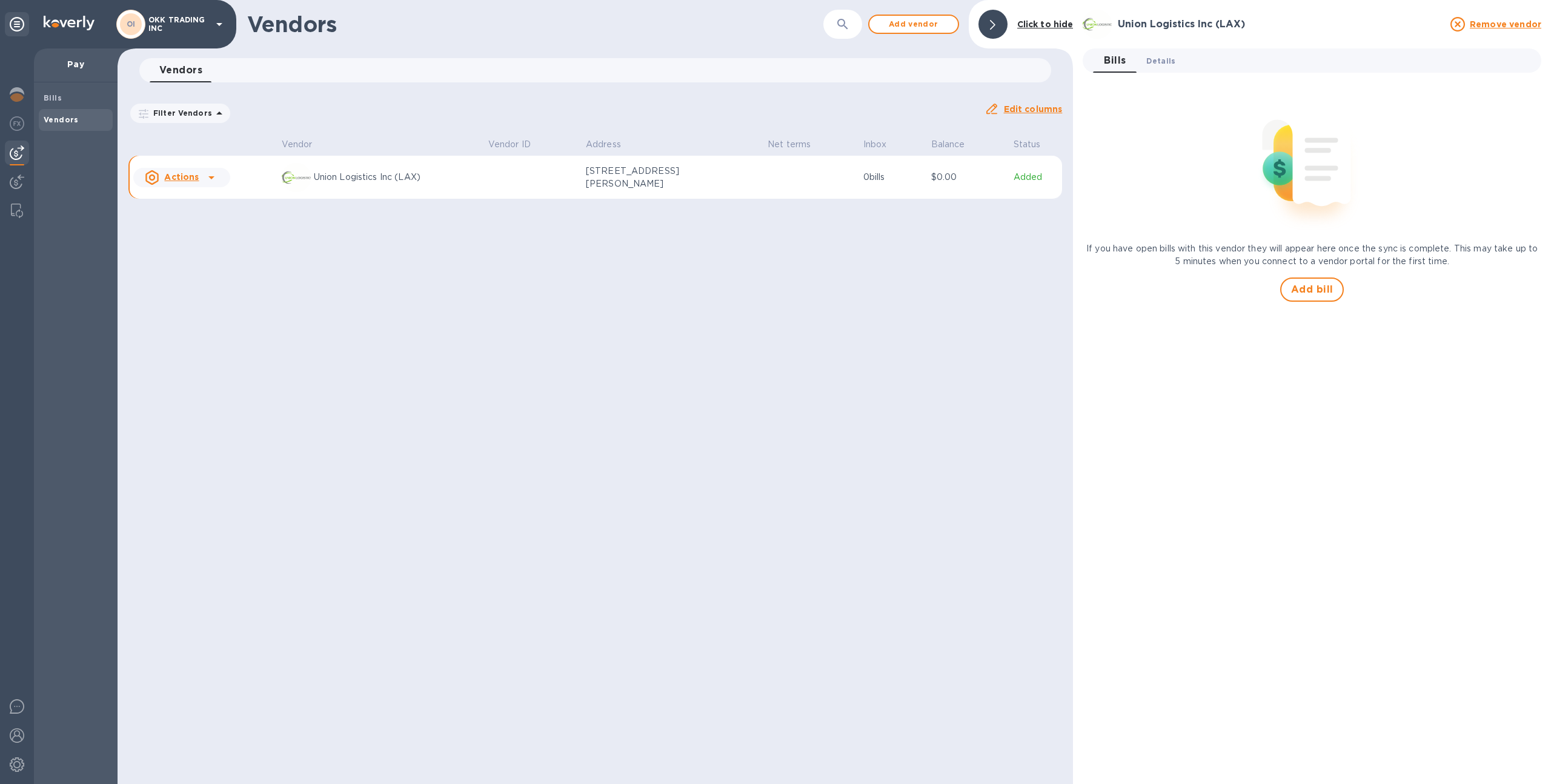
click at [1160, 65] on span "Details 0" at bounding box center [1161, 61] width 29 height 13
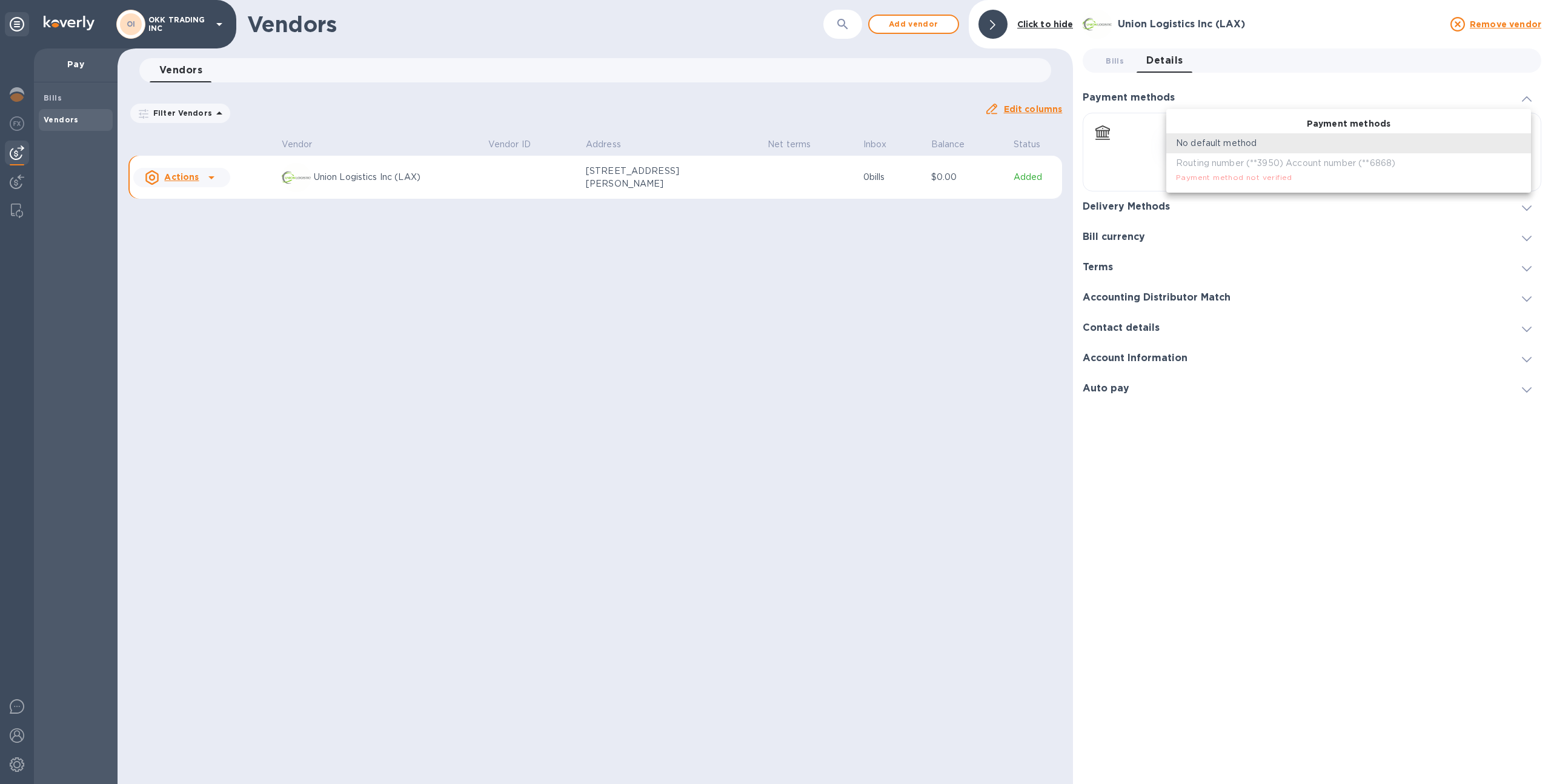
click at [1210, 143] on body "OI OKK TRADING INC Pay Bills Vendors Vendors ​ Add vendor Click to hide Vendors…" at bounding box center [775, 392] width 1551 height 784
click at [1023, 291] on div at bounding box center [775, 392] width 1551 height 784
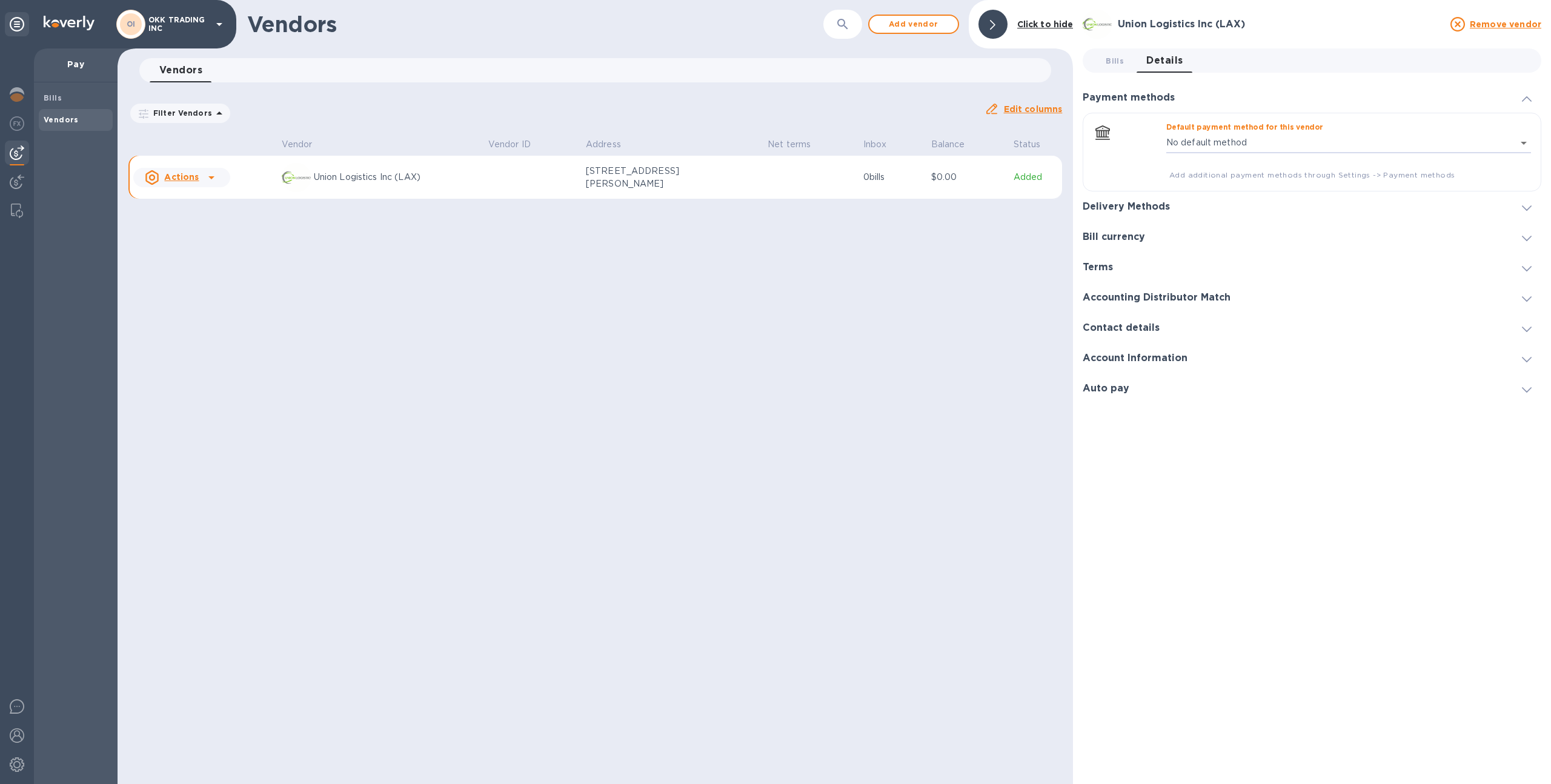
click at [1154, 193] on div "Delivery Methods" at bounding box center [1312, 206] width 459 height 30
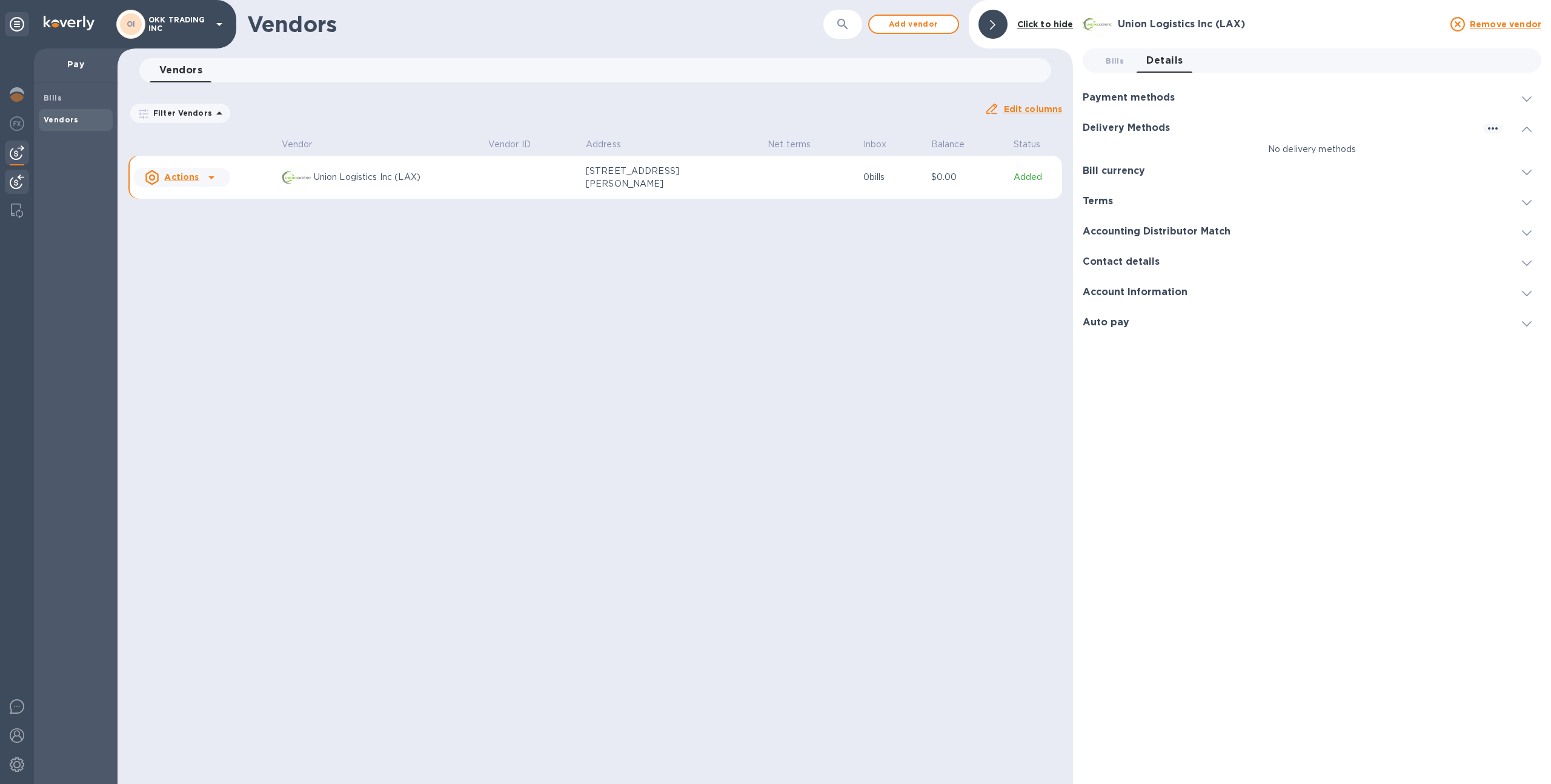
click at [8, 187] on div at bounding box center [17, 183] width 24 height 27
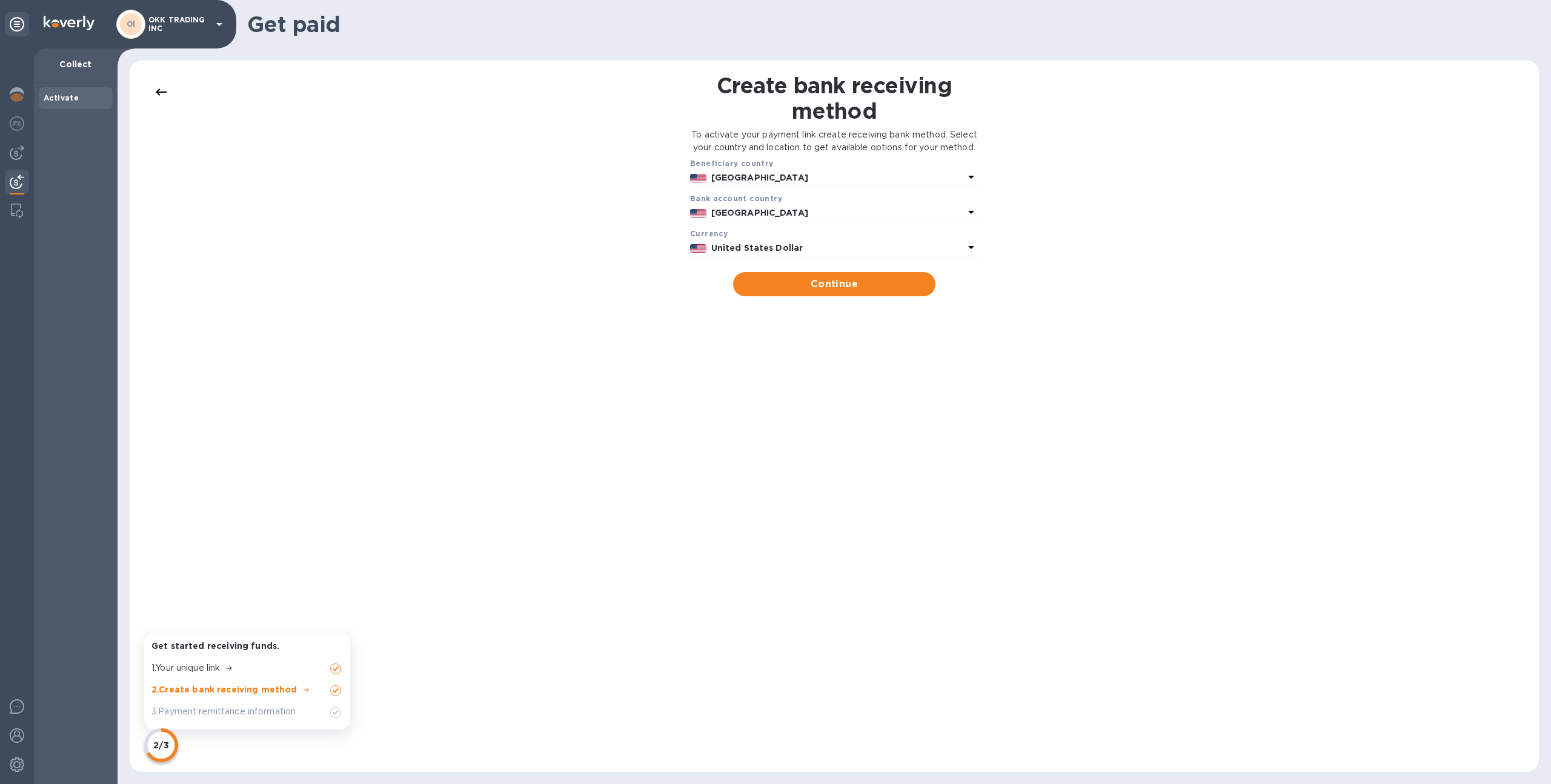
click at [344, 434] on div "Create bank receiving method To activate your payment link create receiving ban…" at bounding box center [834, 416] width 1385 height 687
click at [15, 151] on img at bounding box center [17, 153] width 15 height 15
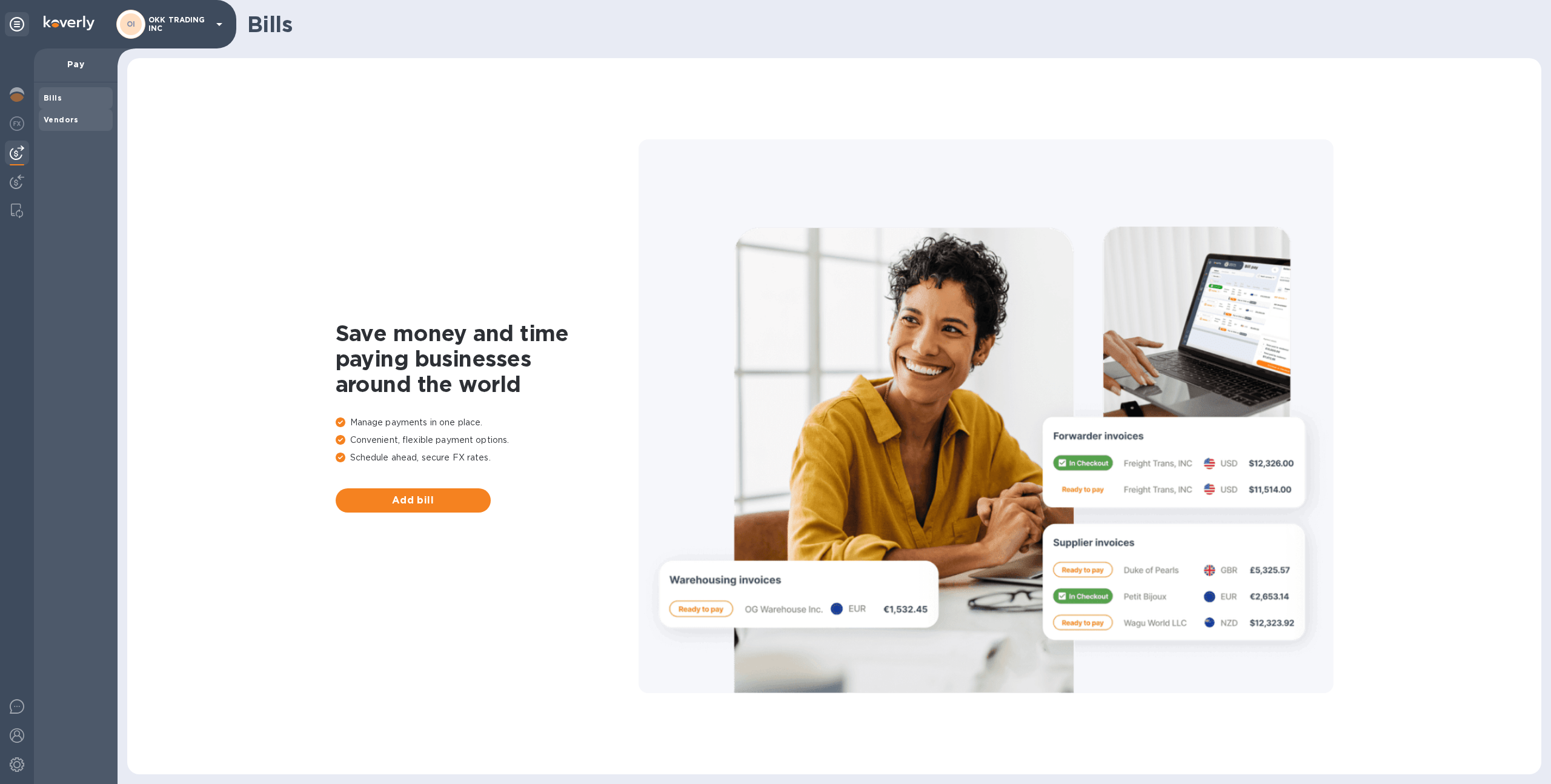
click at [69, 114] on span "Vendors" at bounding box center [61, 120] width 35 height 12
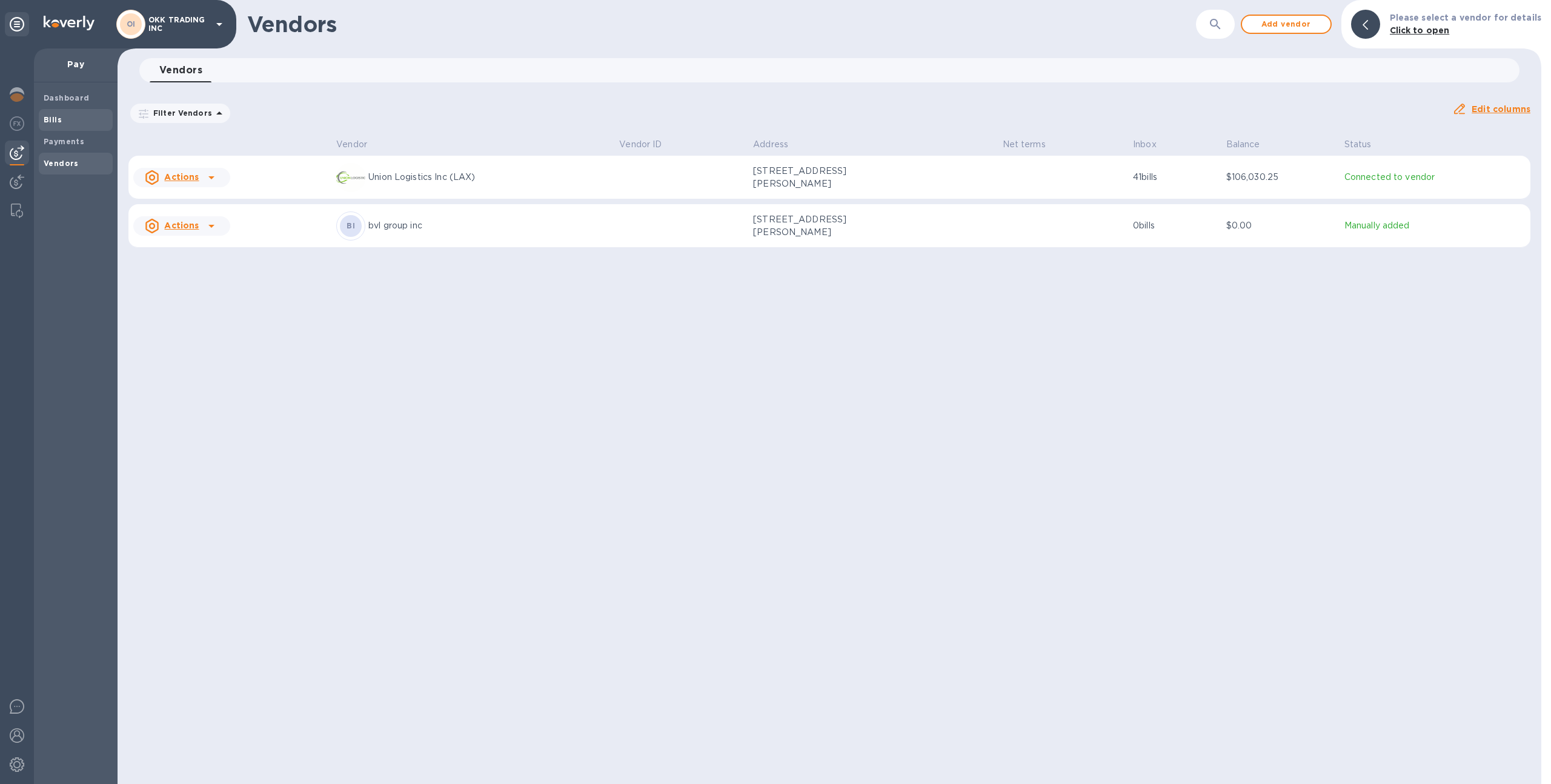
click at [66, 120] on span "Bills" at bounding box center [75, 120] width 64 height 12
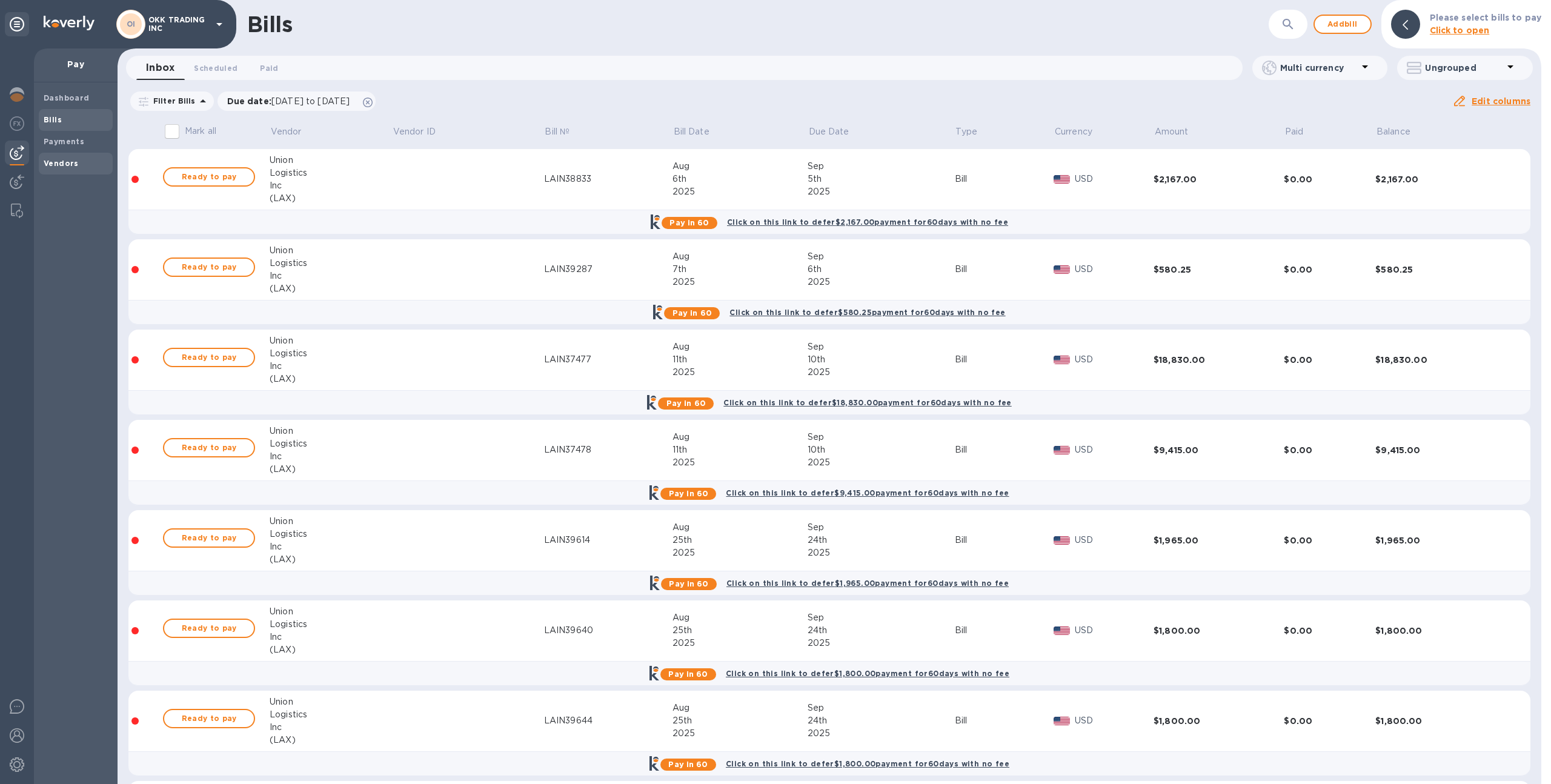
click at [77, 170] on div "Vendors" at bounding box center [75, 163] width 74 height 22
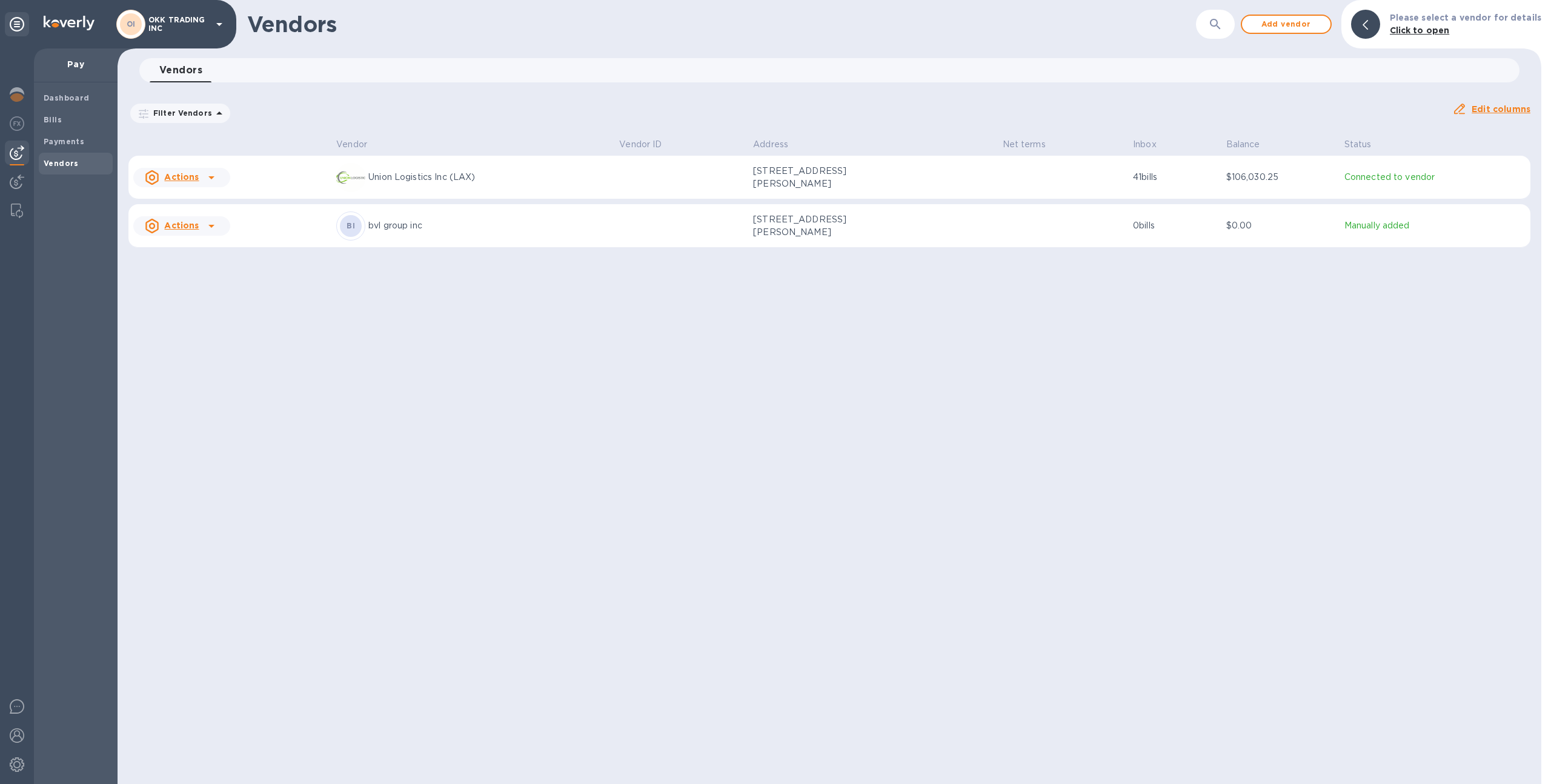
click at [623, 167] on td at bounding box center [680, 177] width 133 height 44
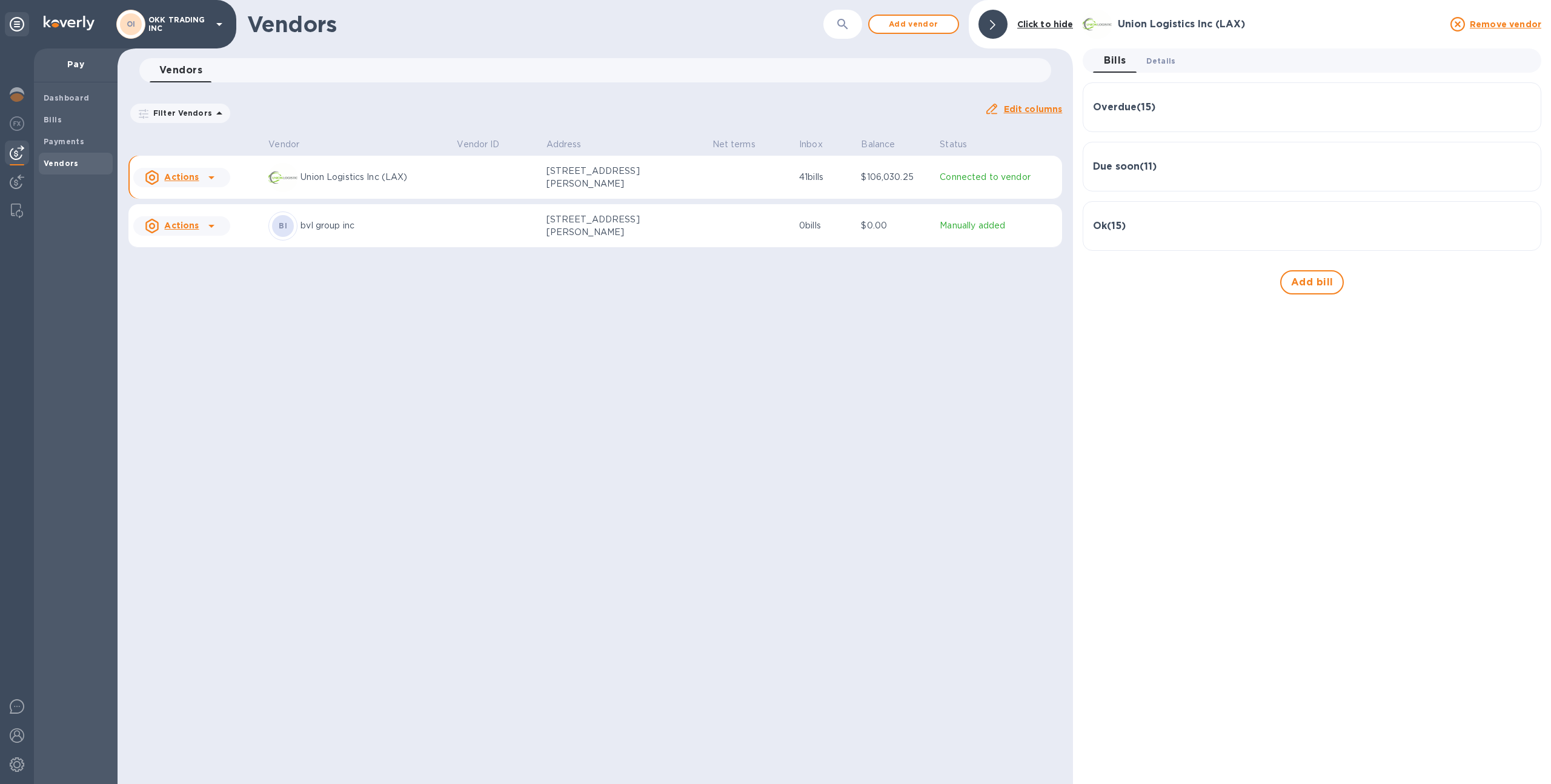
click at [1164, 61] on span "Details 0" at bounding box center [1161, 61] width 29 height 13
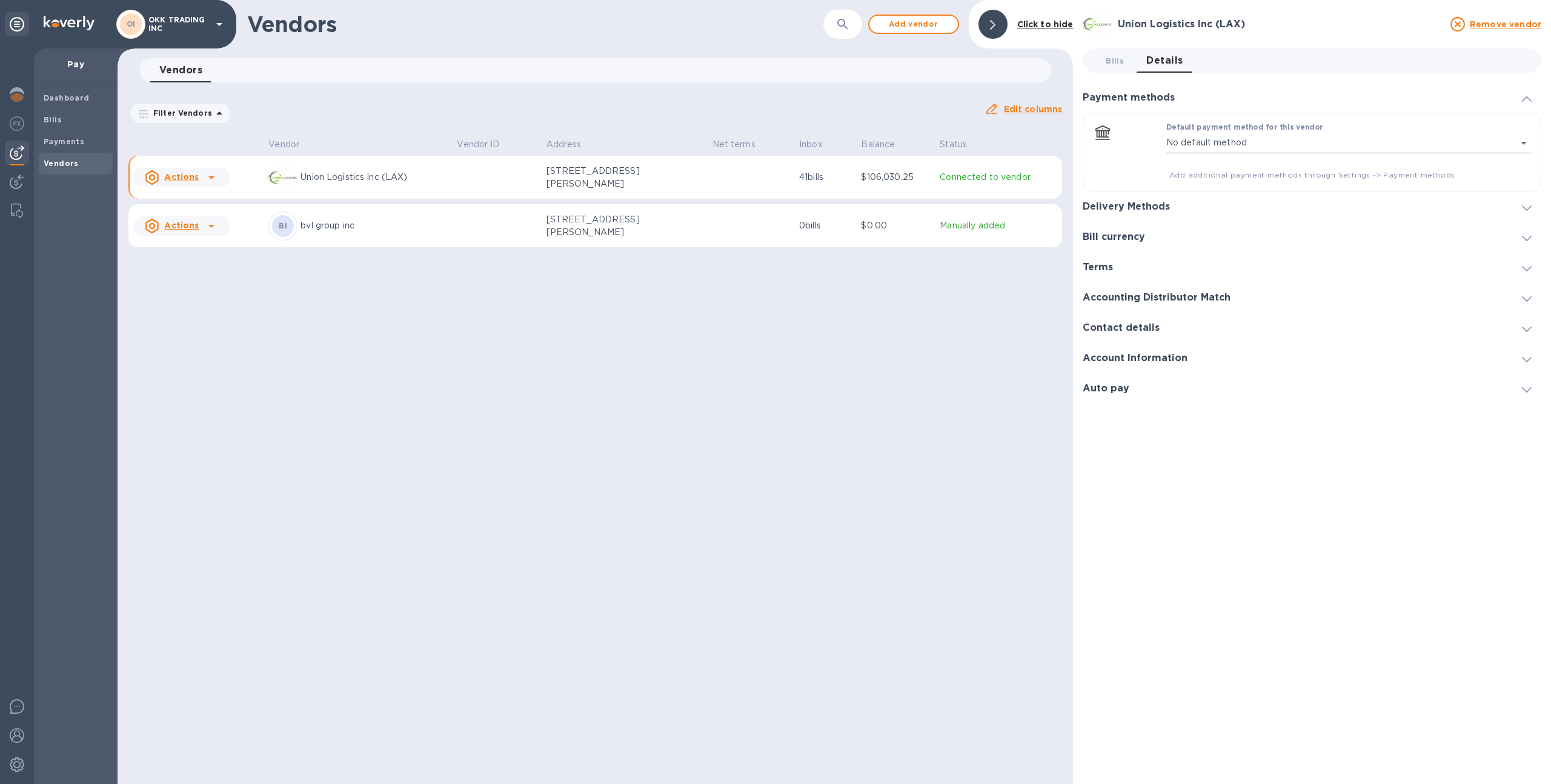
click at [1253, 134] on body "OI OKK TRADING INC Pay Dashboard Bills Payments Vendors Vendors ​ Add vendor Cl…" at bounding box center [775, 392] width 1551 height 784
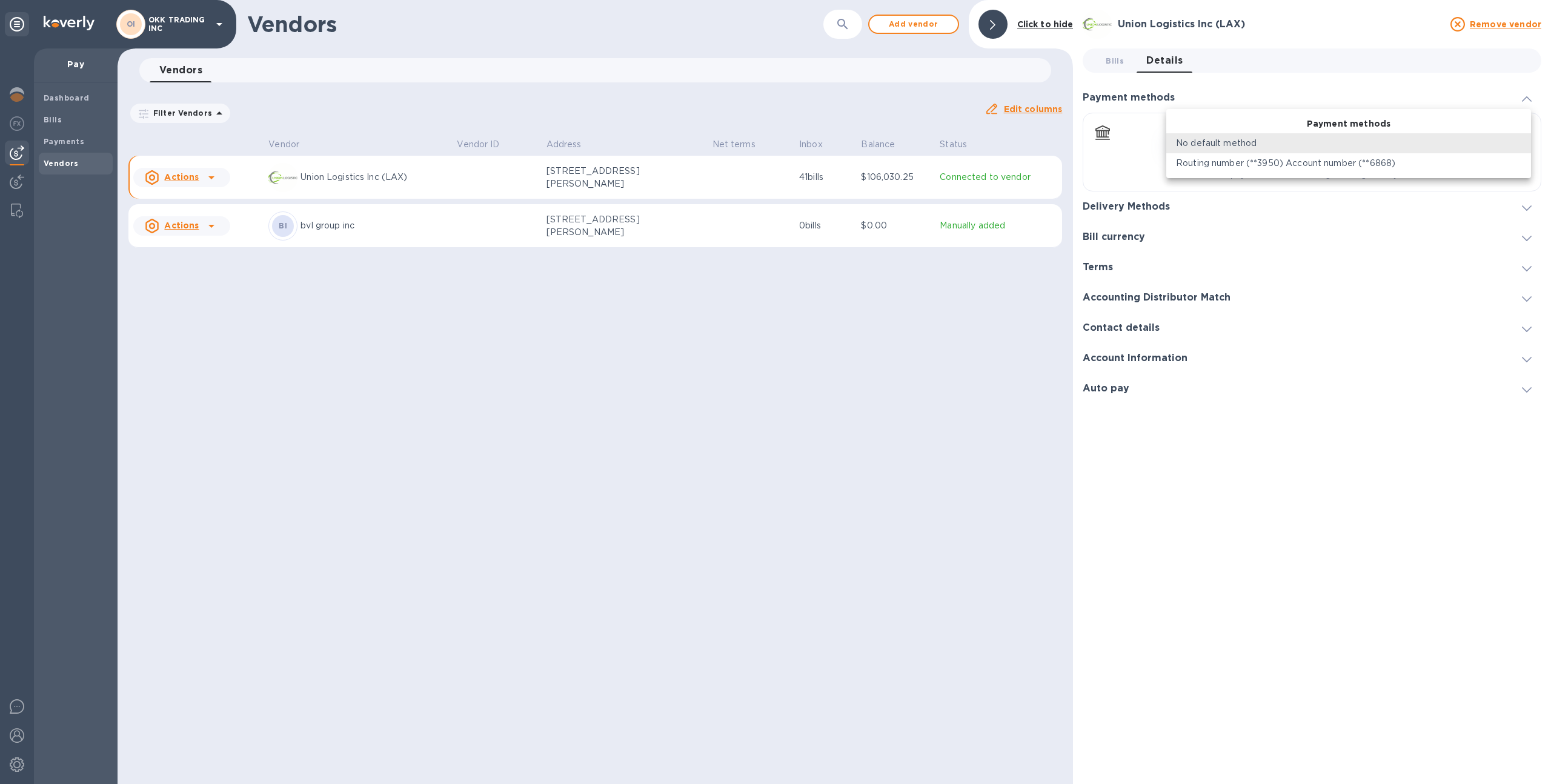
click at [1251, 158] on p "Routing number (**3950) Account number (**6868)" at bounding box center [1285, 163] width 219 height 13
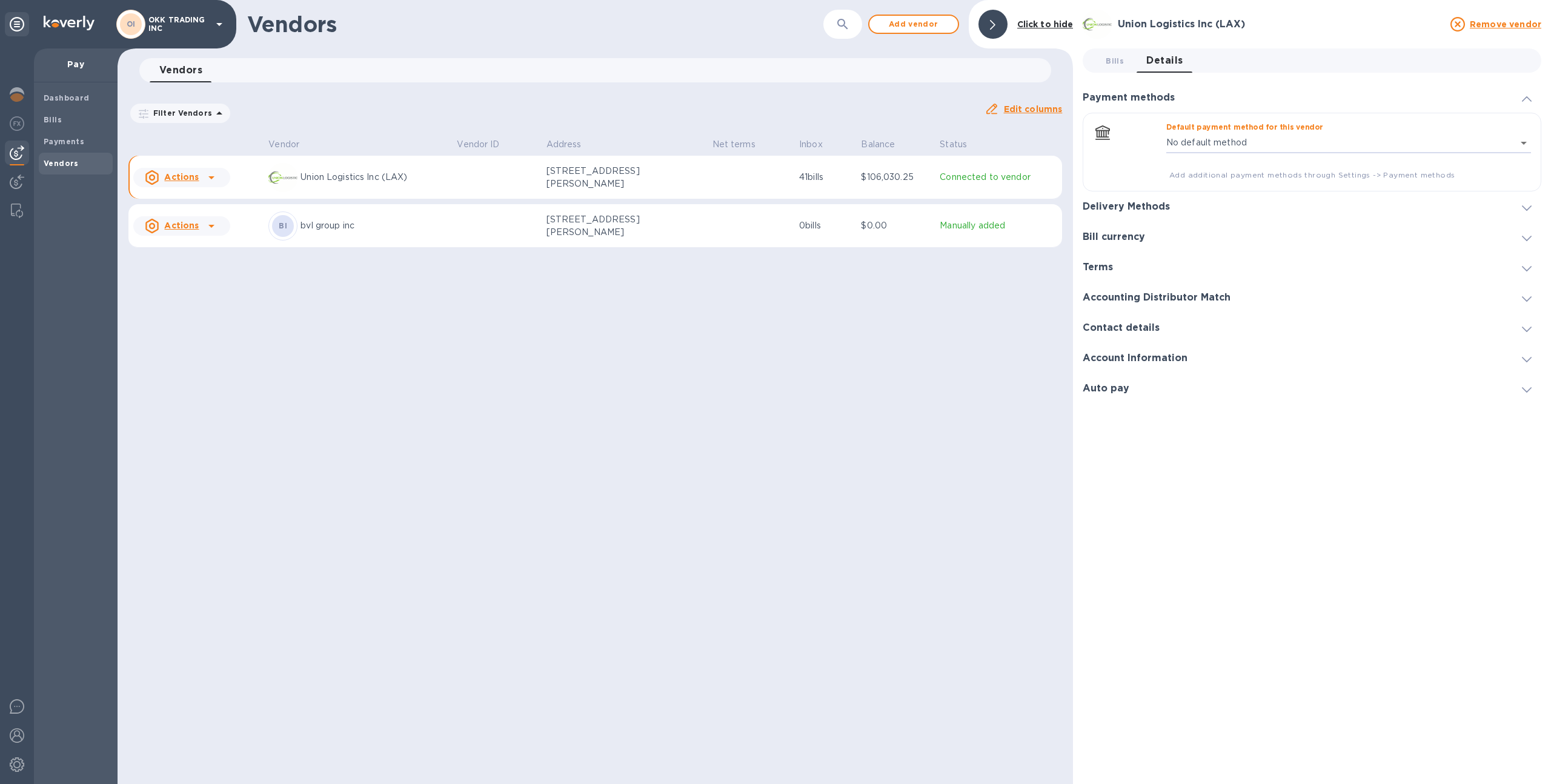
type input "4810036907861363281142633095900016"
click at [1219, 190] on div "Default payment method for this vendor Routing number (**3950) Account number (…" at bounding box center [1312, 151] width 459 height 78
click at [1217, 201] on div "Delivery Methods" at bounding box center [1312, 206] width 459 height 30
